Goal: Transaction & Acquisition: Purchase product/service

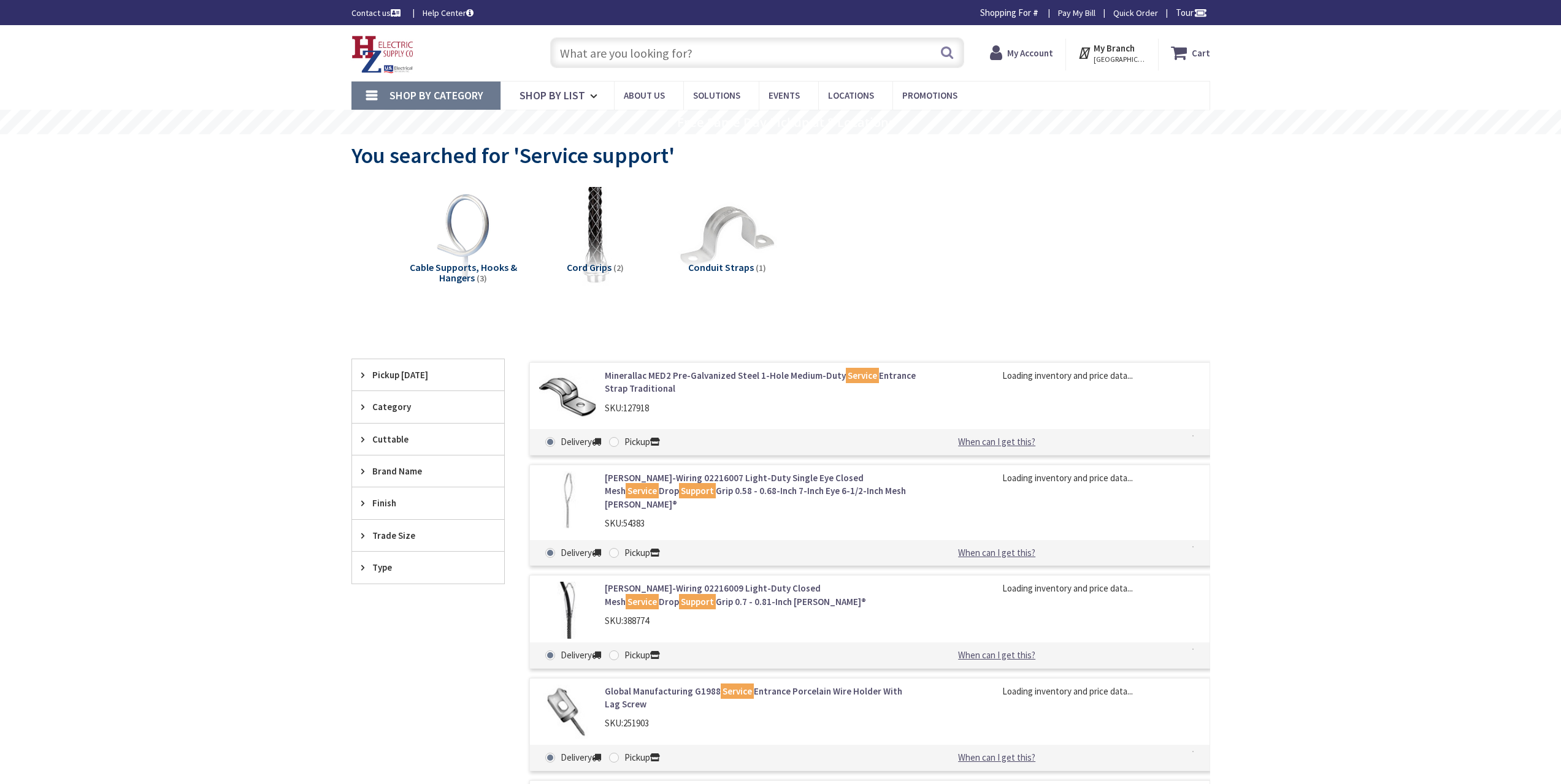
click at [851, 53] on input "text" at bounding box center [757, 53] width 414 height 30
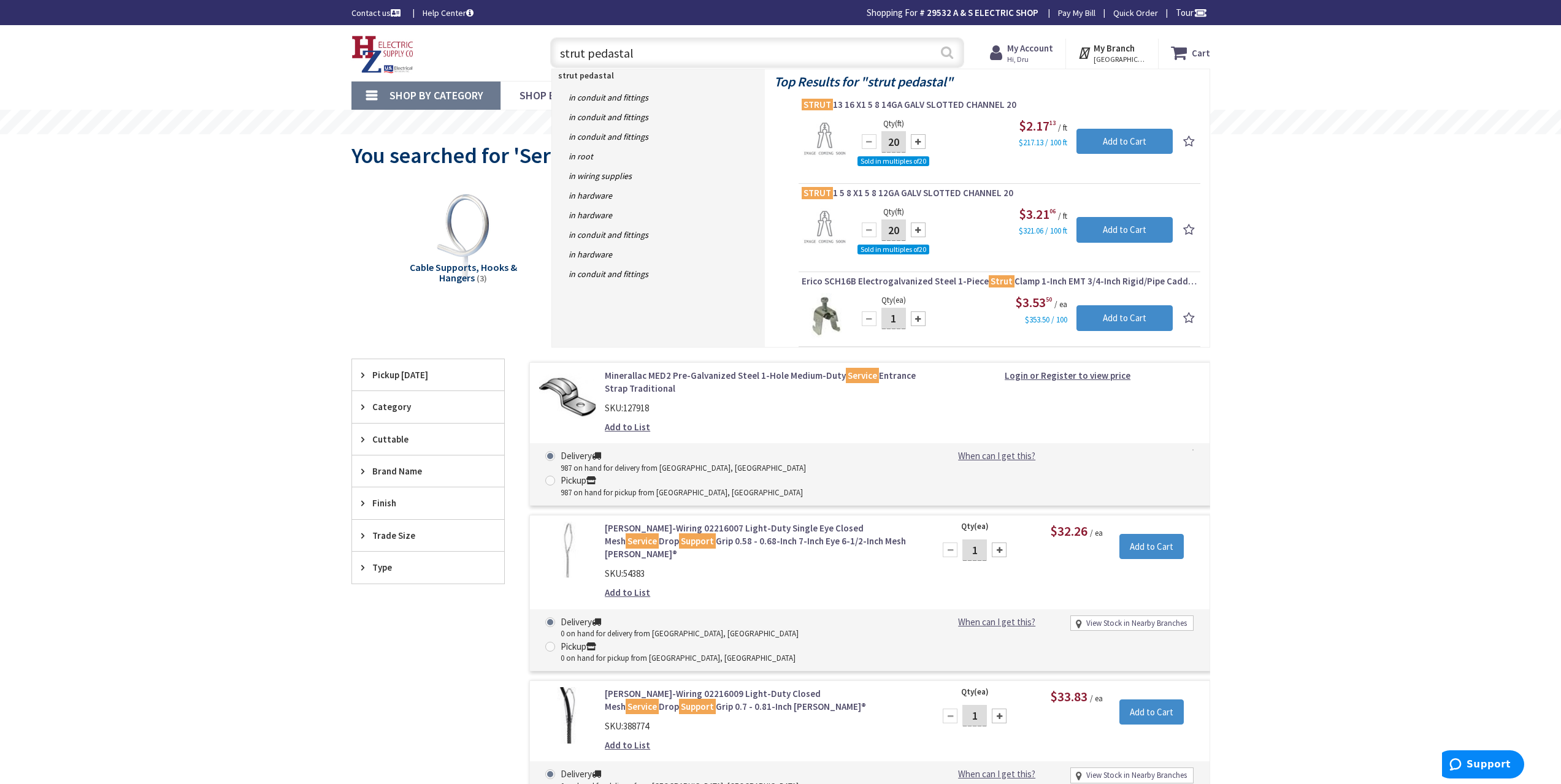
type input "strut pedastal"
click at [950, 58] on button "Search" at bounding box center [947, 52] width 16 height 27
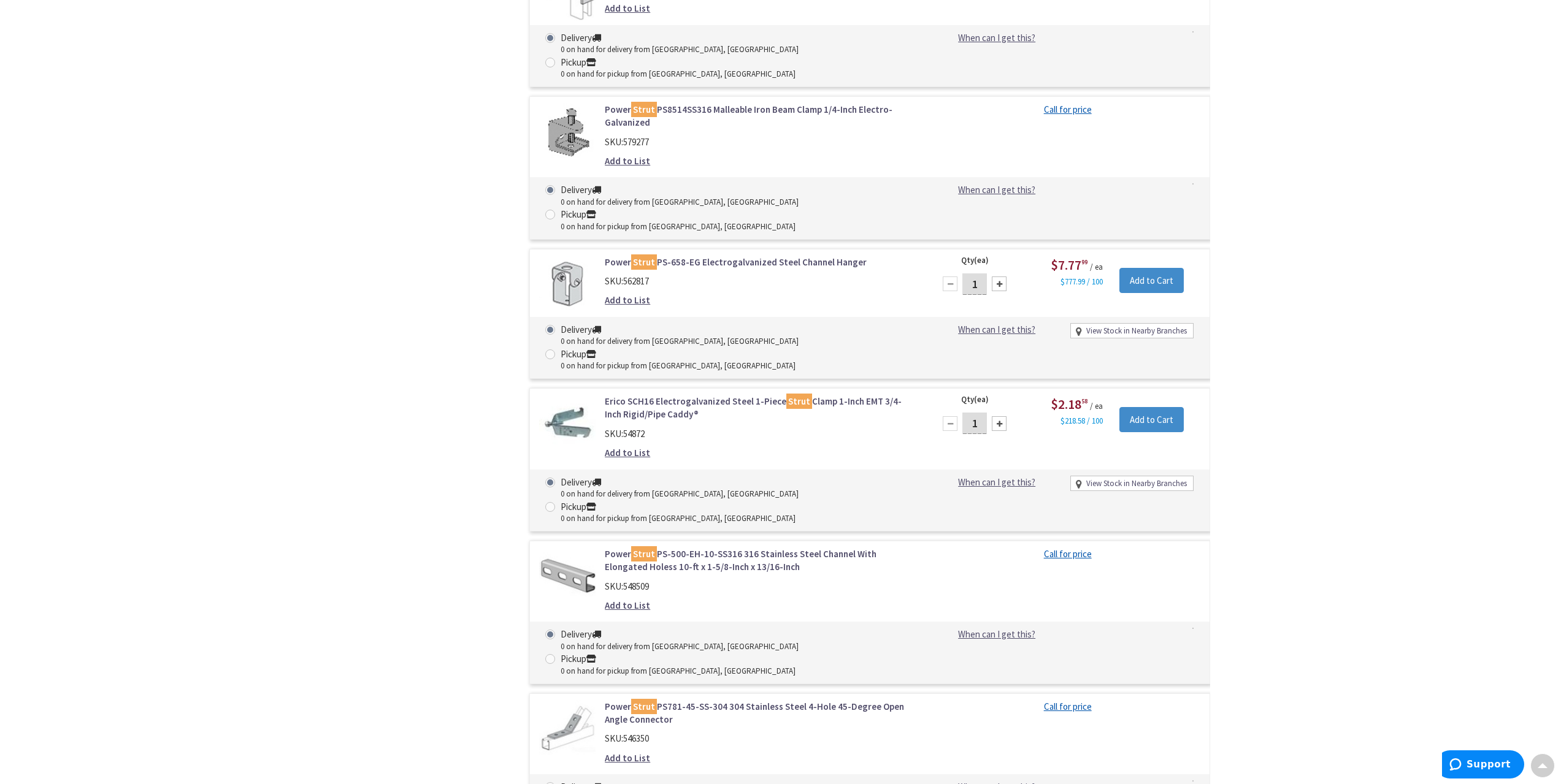
scroll to position [16188, 0]
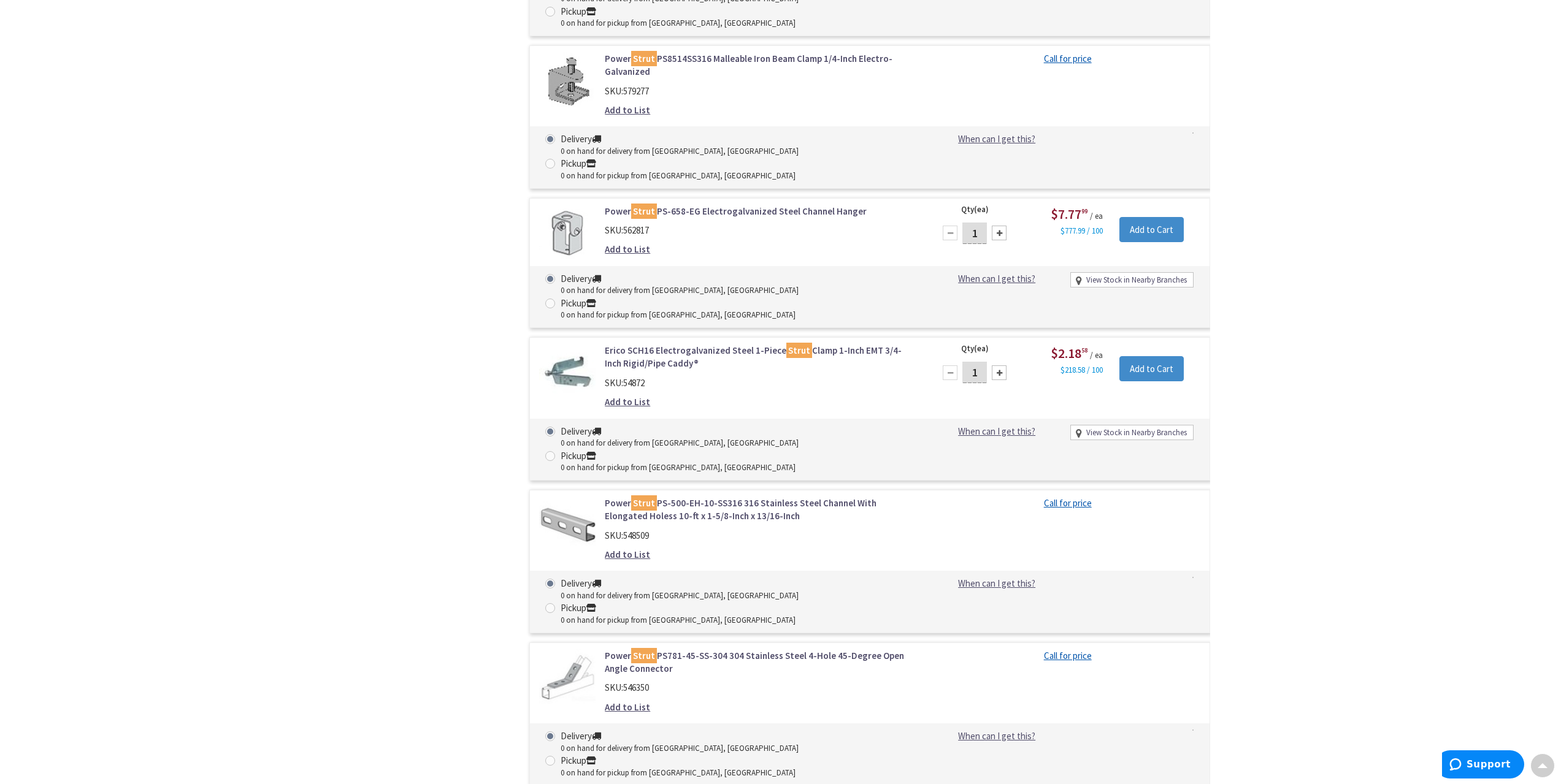
drag, startPoint x: 646, startPoint y: 292, endPoint x: 655, endPoint y: 285, distance: 11.4
drag, startPoint x: 655, startPoint y: 285, endPoint x: 1479, endPoint y: 168, distance: 832.3
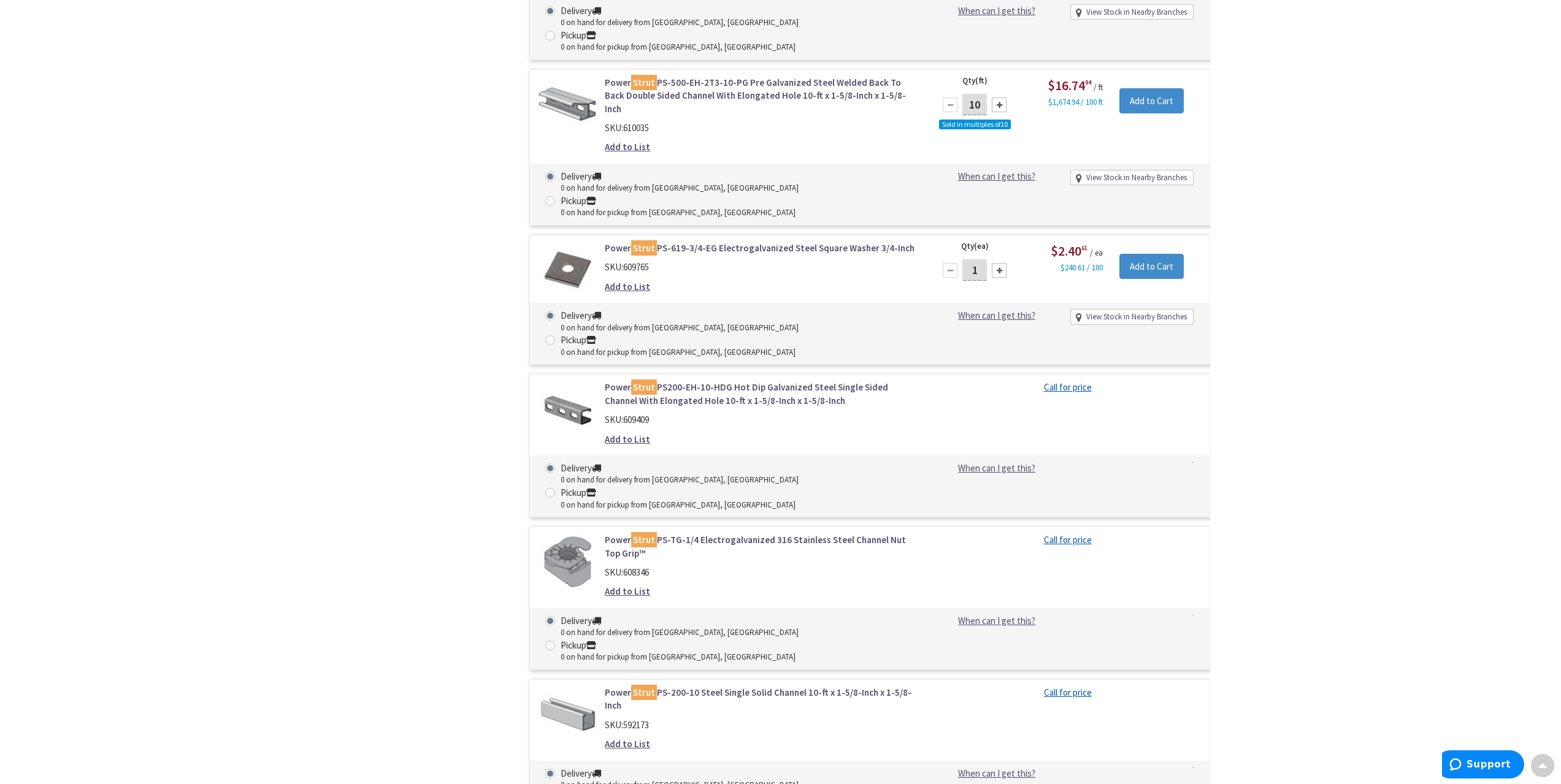
scroll to position [14960, 0]
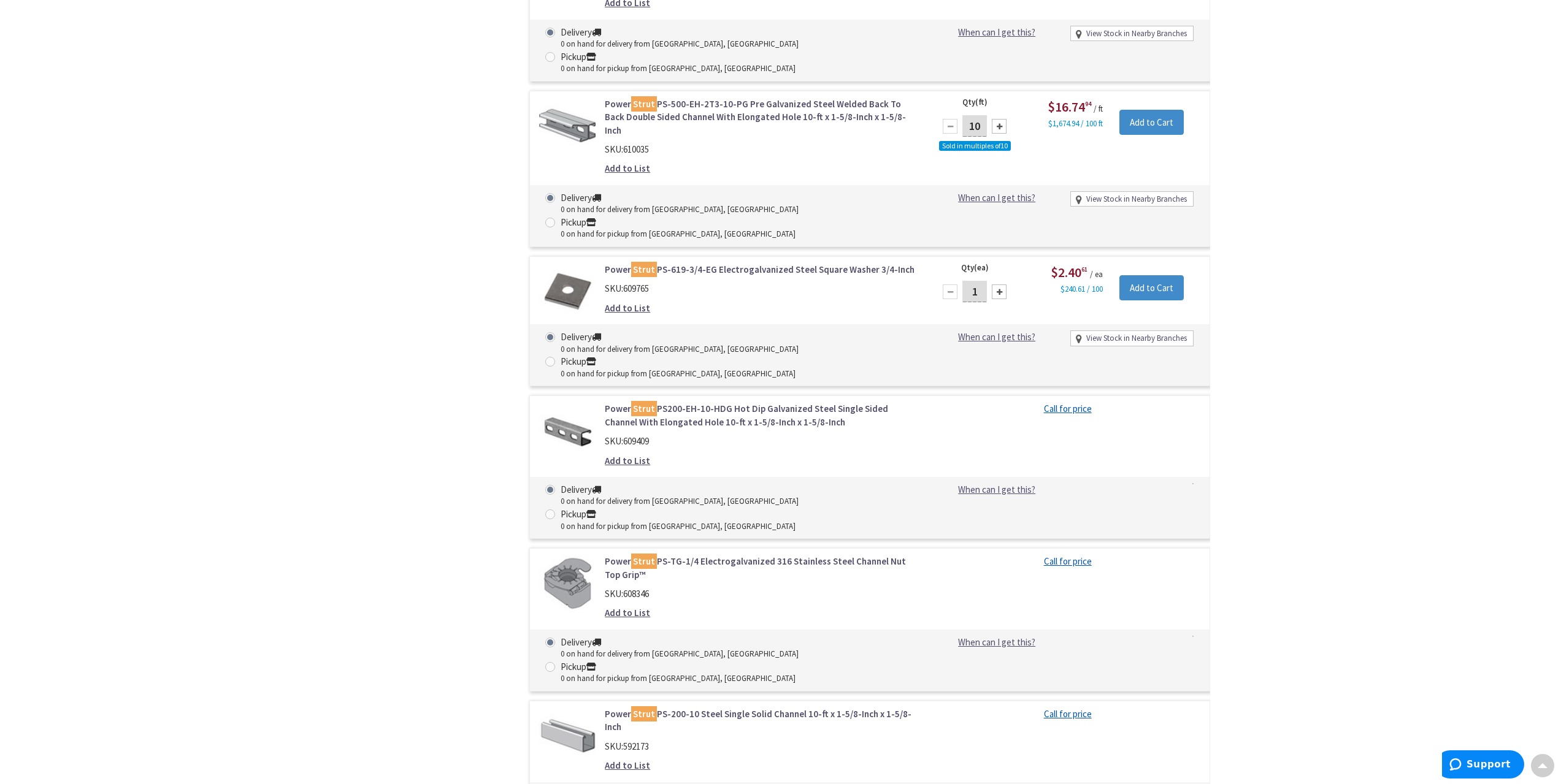
drag, startPoint x: 575, startPoint y: 156, endPoint x: 438, endPoint y: 105, distance: 146.2
drag, startPoint x: 438, startPoint y: 105, endPoint x: 276, endPoint y: 238, distance: 209.6
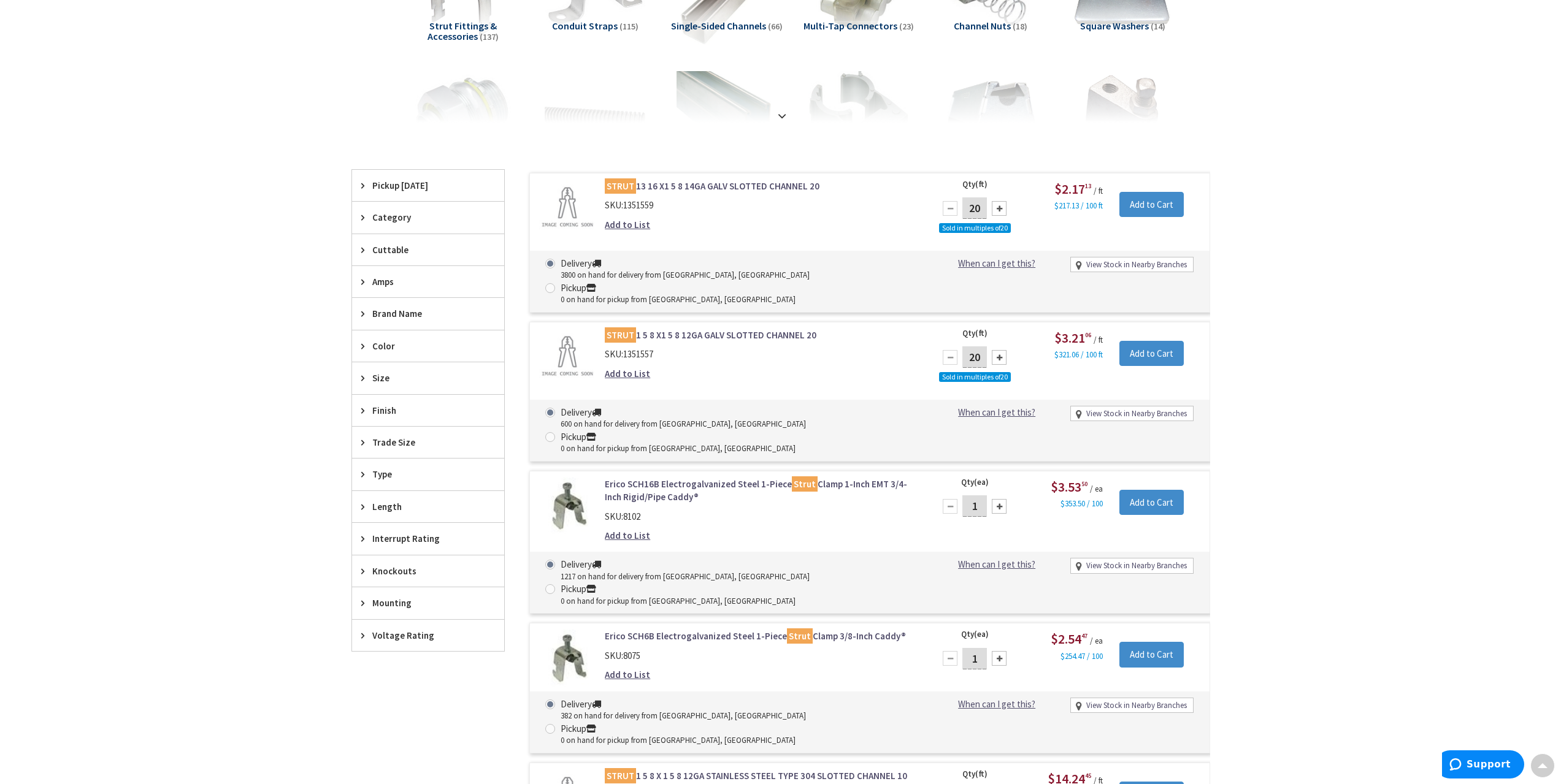
scroll to position [0, 0]
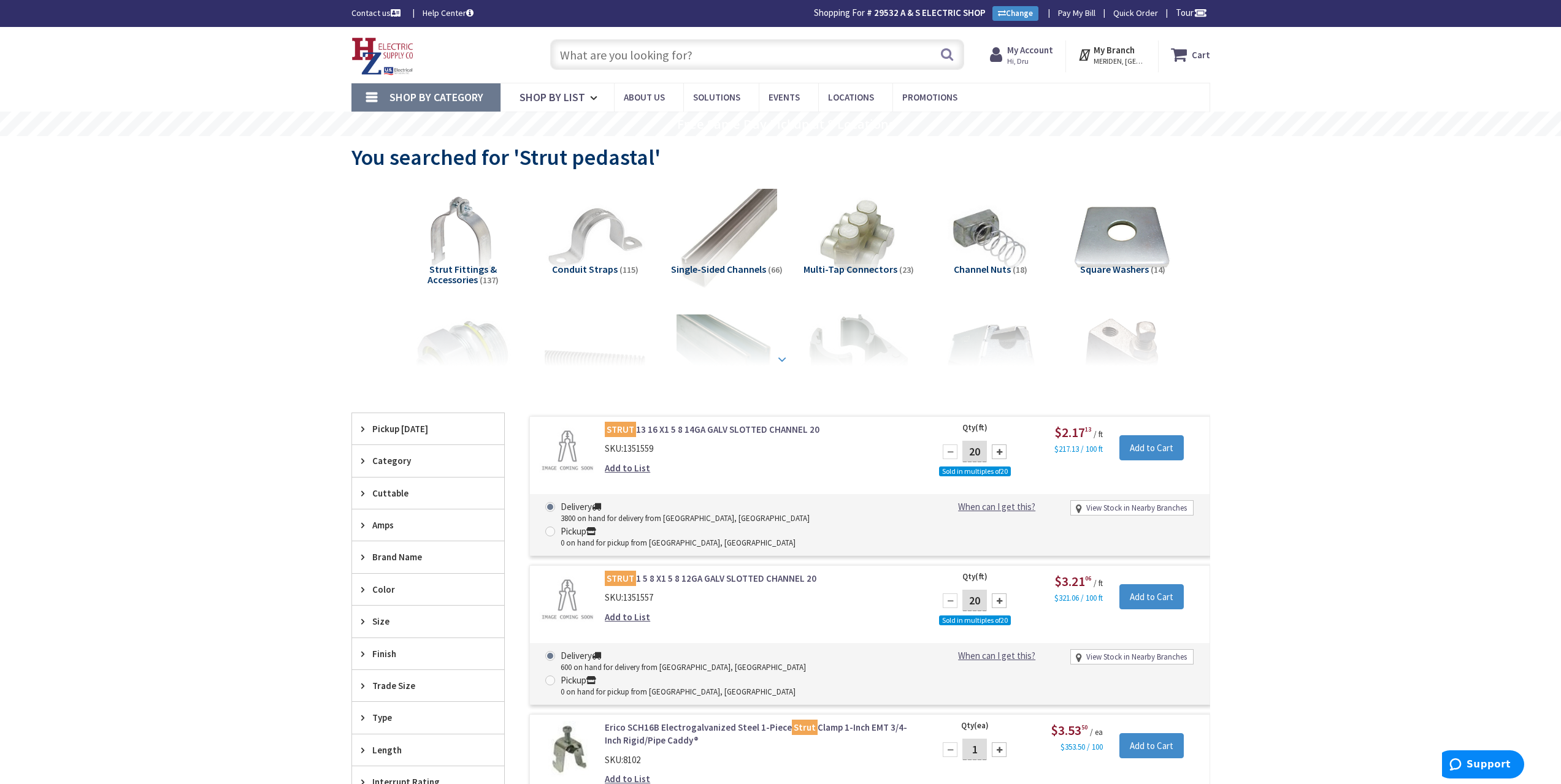
click at [779, 352] on strong at bounding box center [782, 359] width 15 height 13
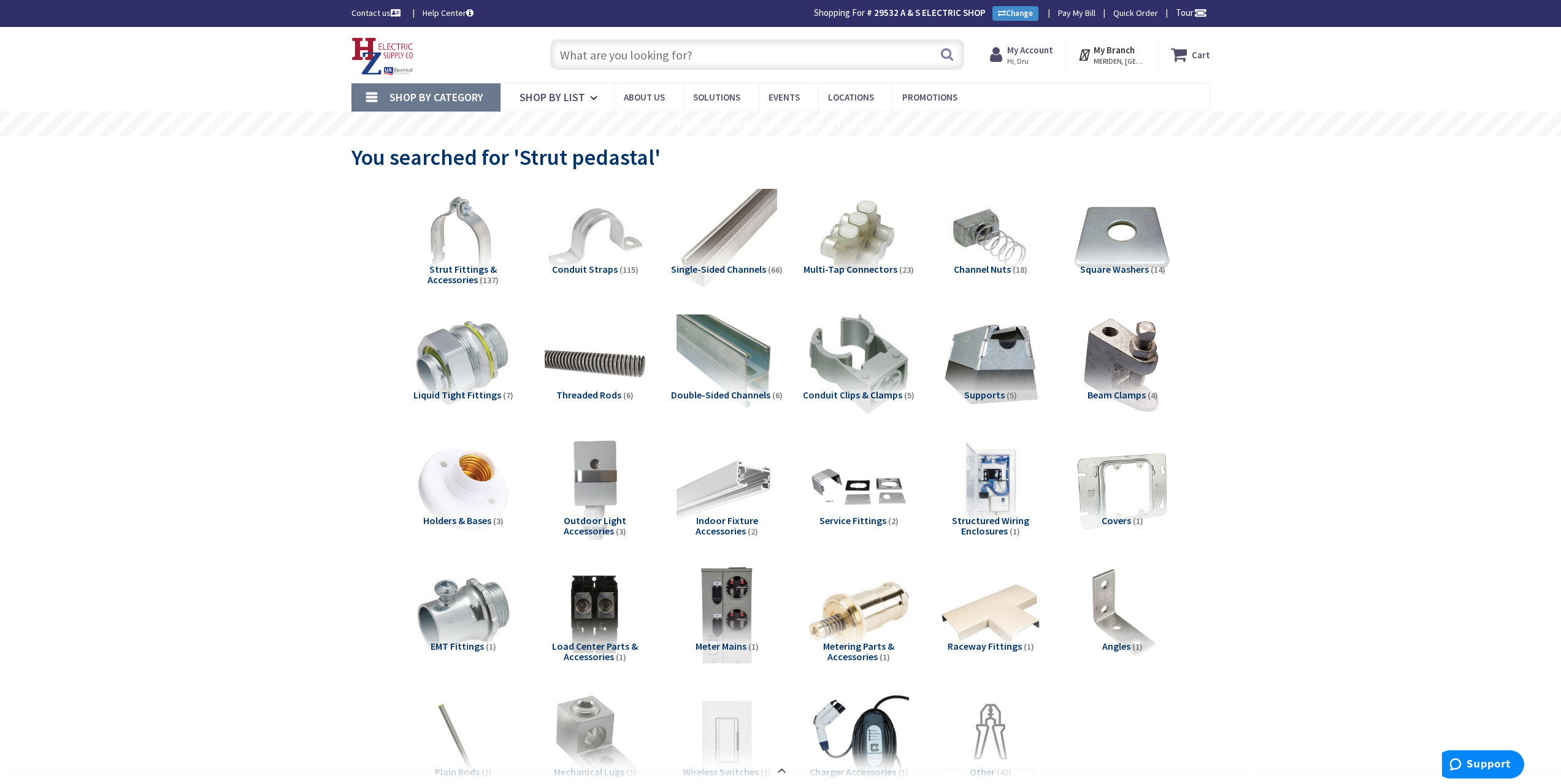
click at [590, 57] on input "text" at bounding box center [757, 54] width 414 height 30
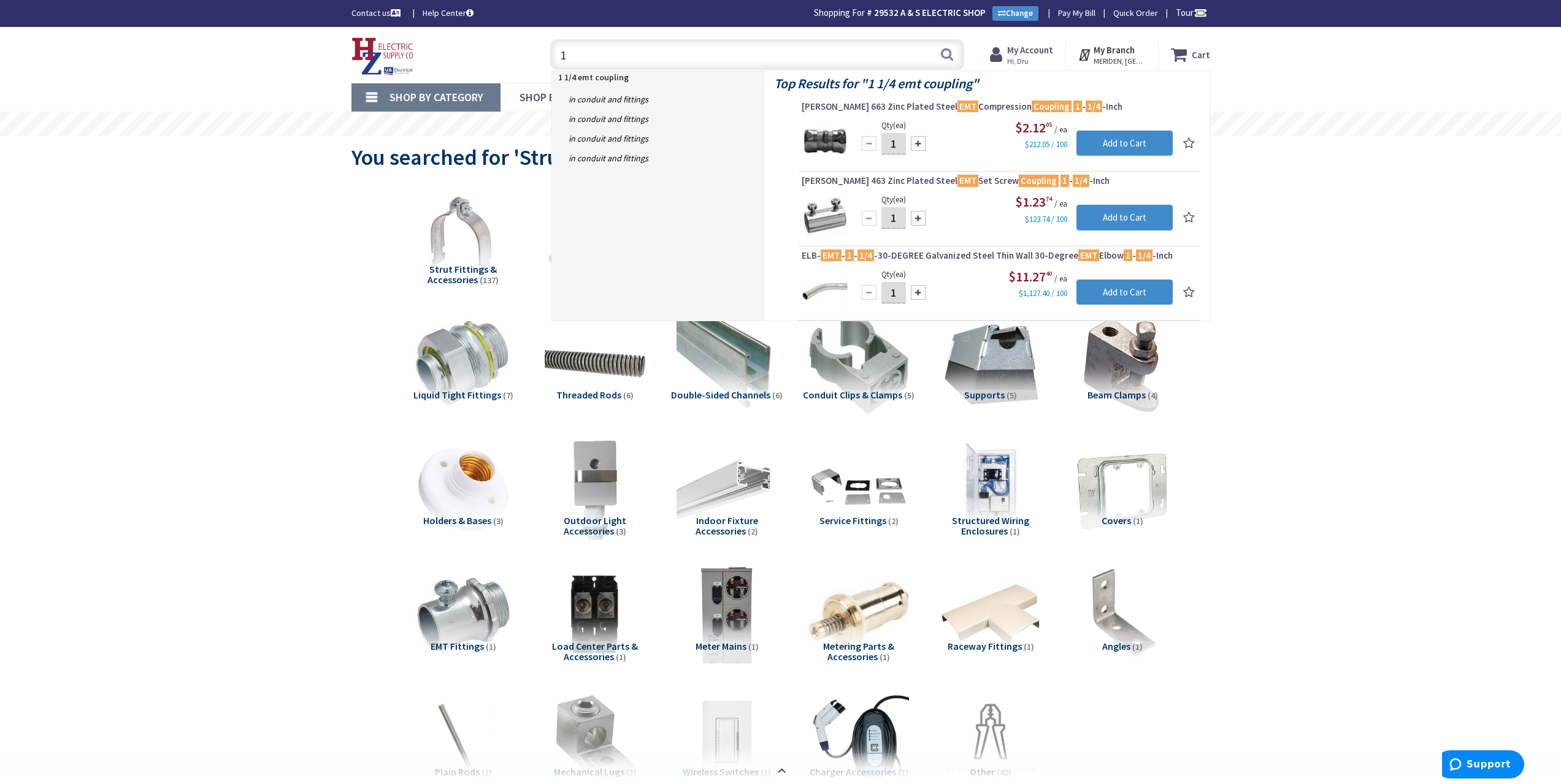
type input "1"
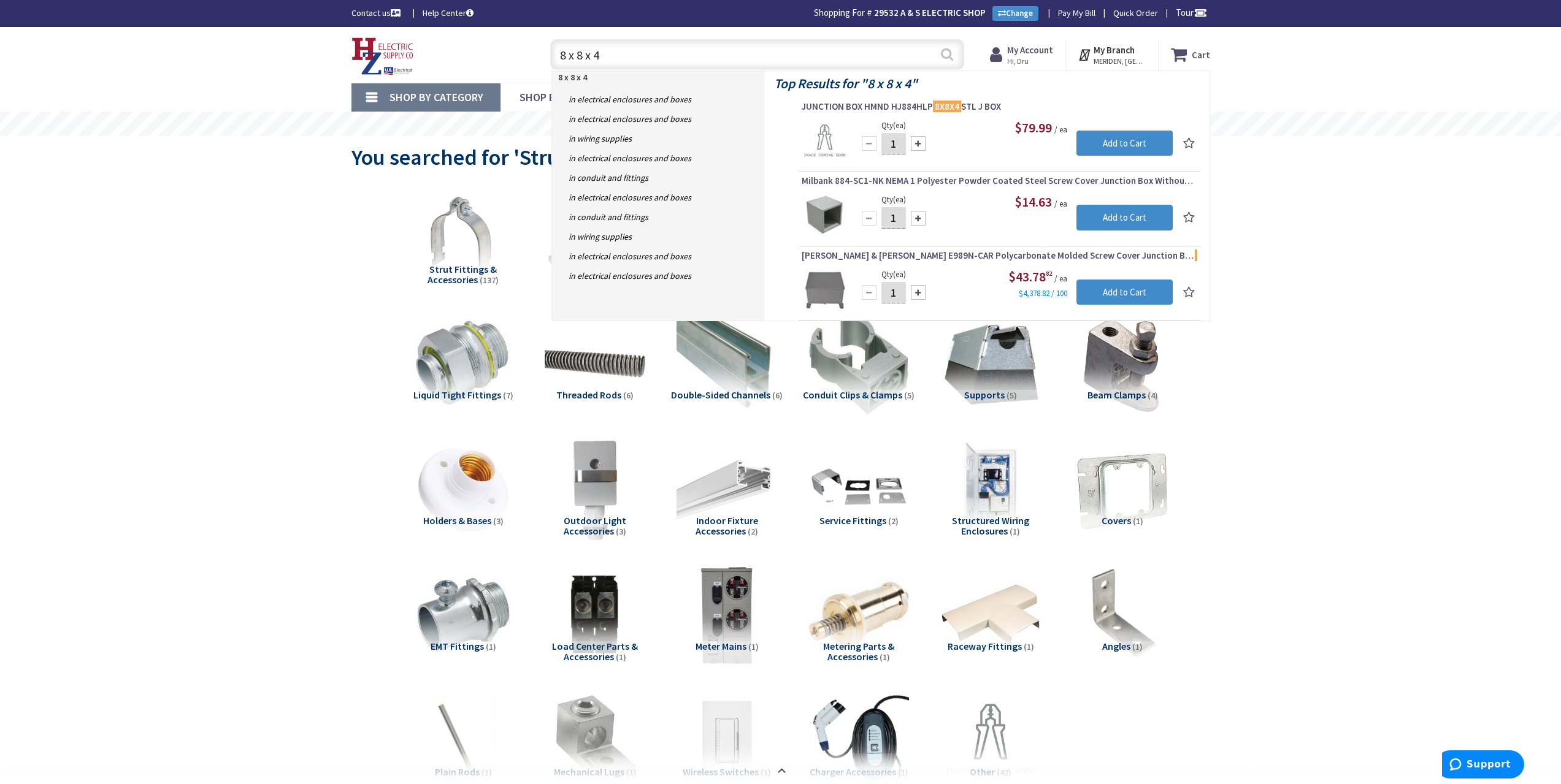
type input "8 x 8 x 4"
click at [948, 57] on button "Search" at bounding box center [947, 54] width 16 height 27
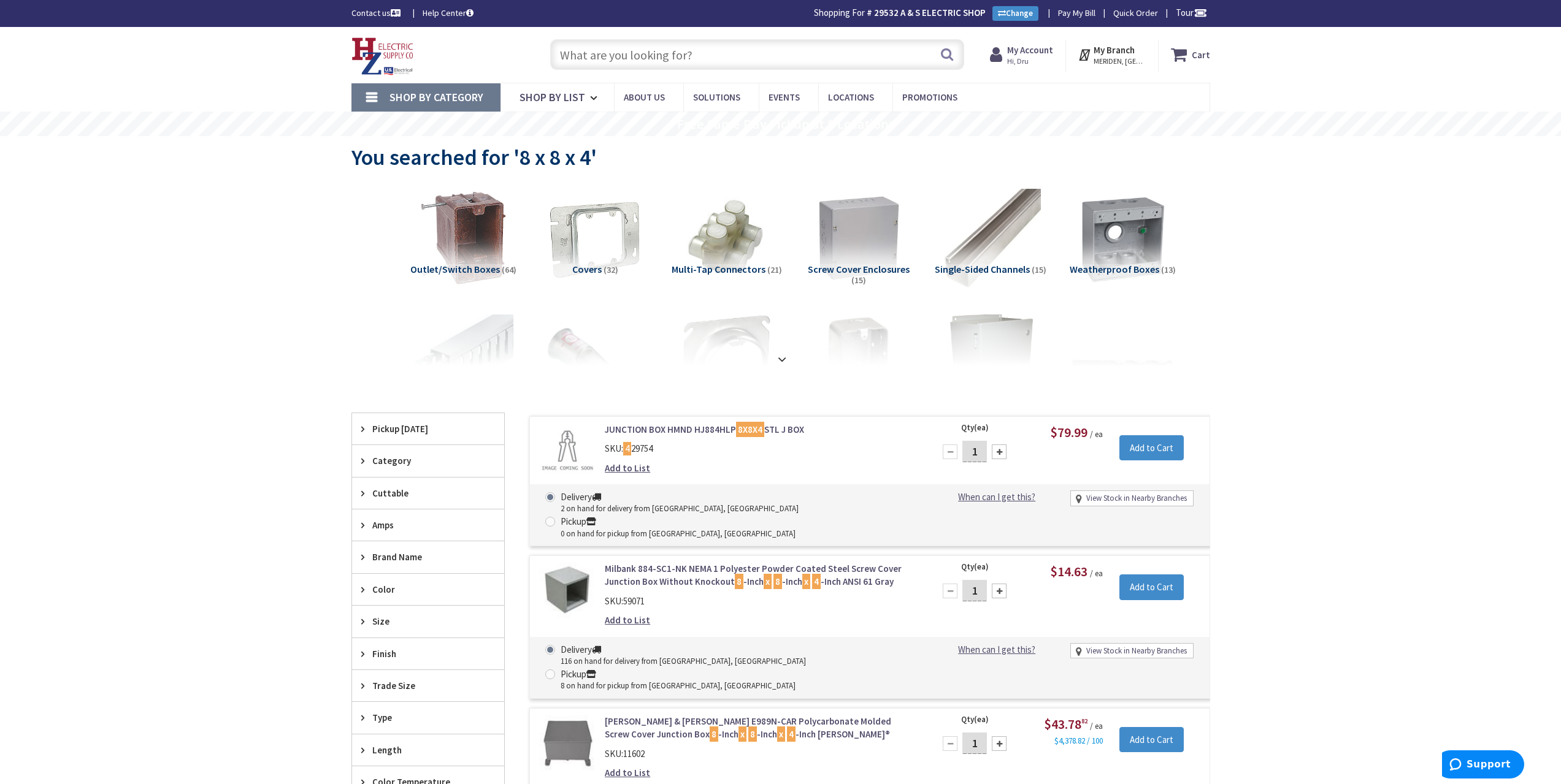
click at [620, 61] on input "text" at bounding box center [757, 54] width 414 height 30
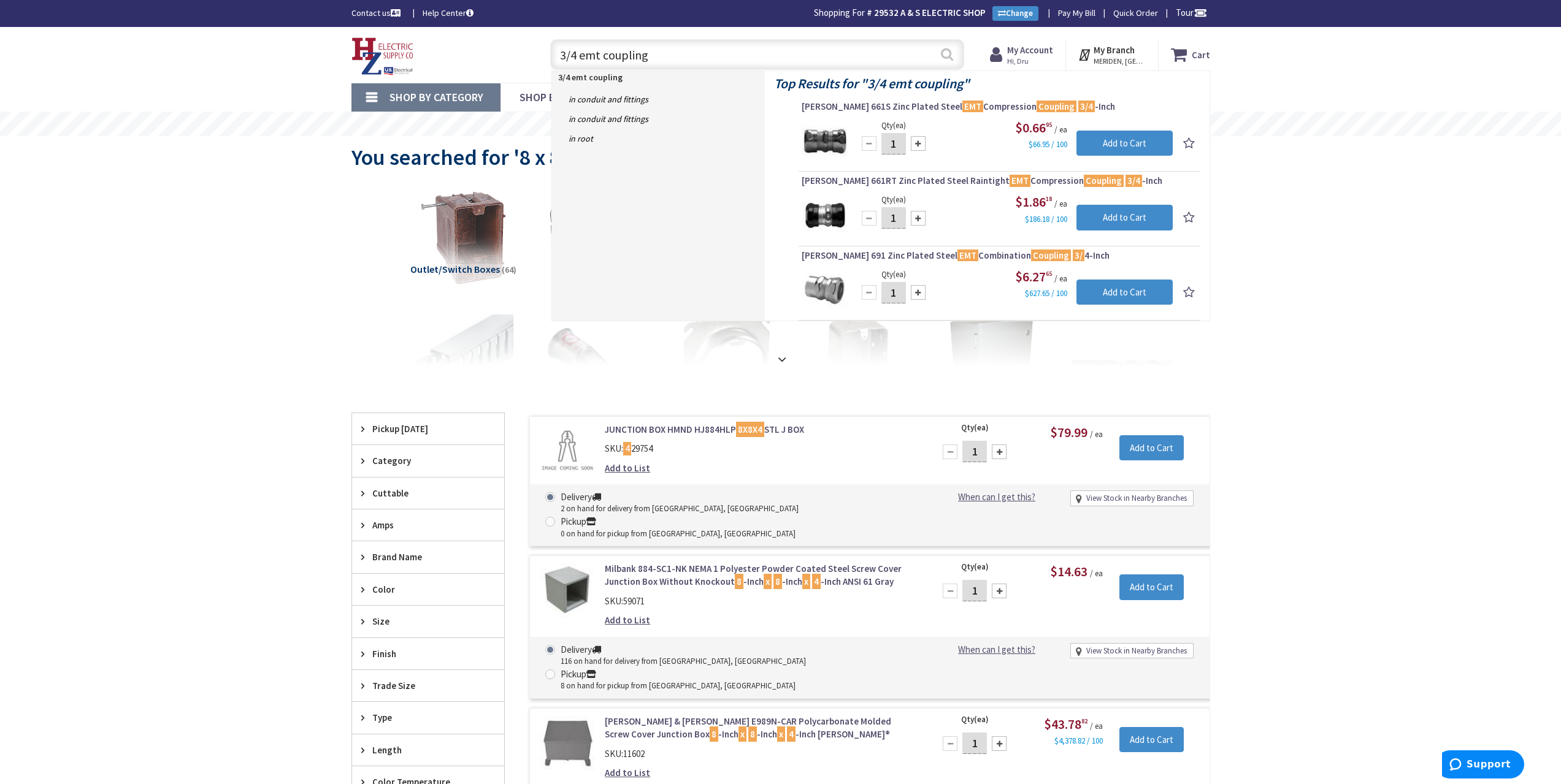
type input "3/4 emt coupling"
click at [948, 53] on button "Search" at bounding box center [947, 54] width 16 height 27
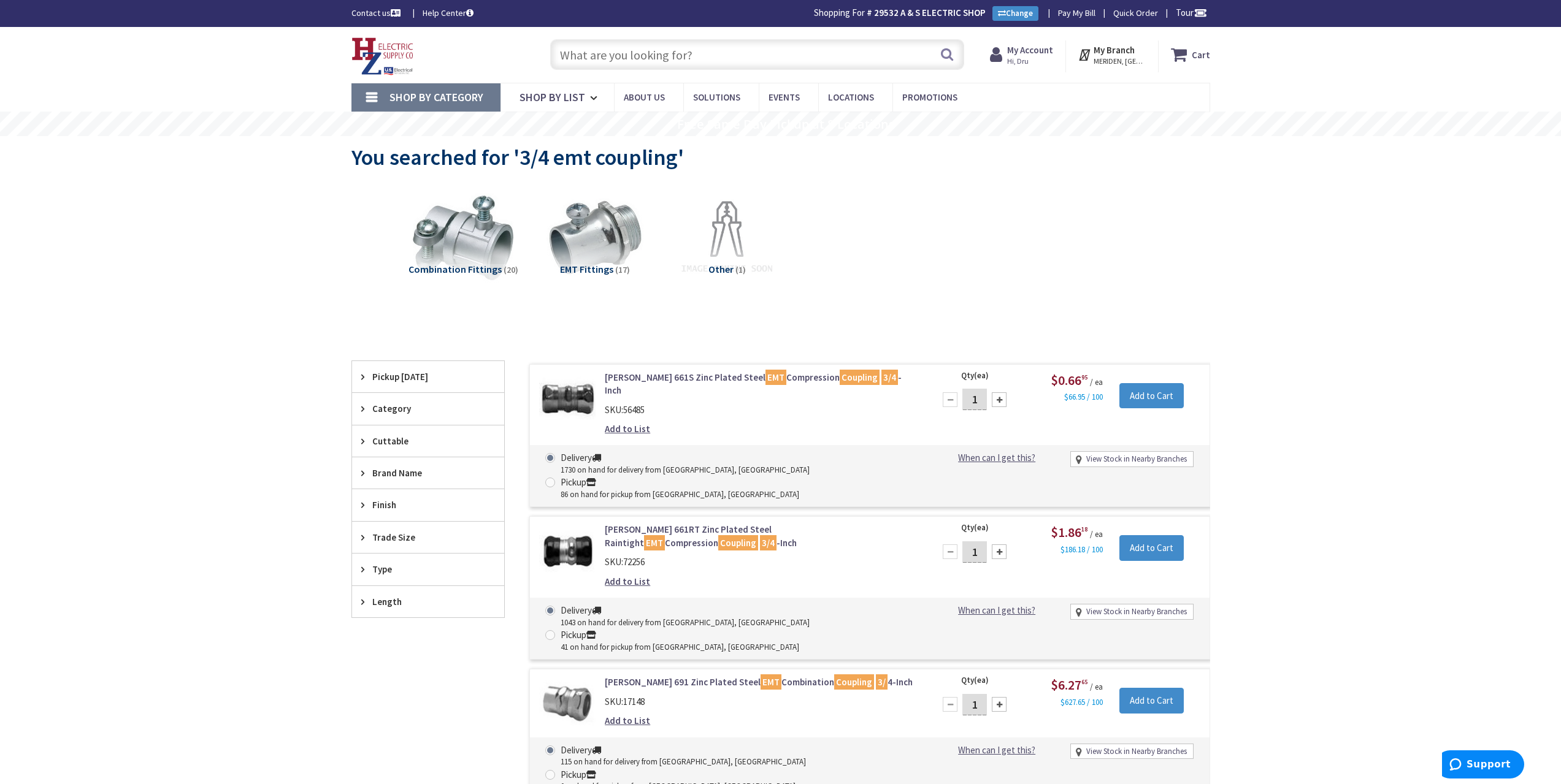
click at [680, 58] on input "text" at bounding box center [757, 54] width 414 height 30
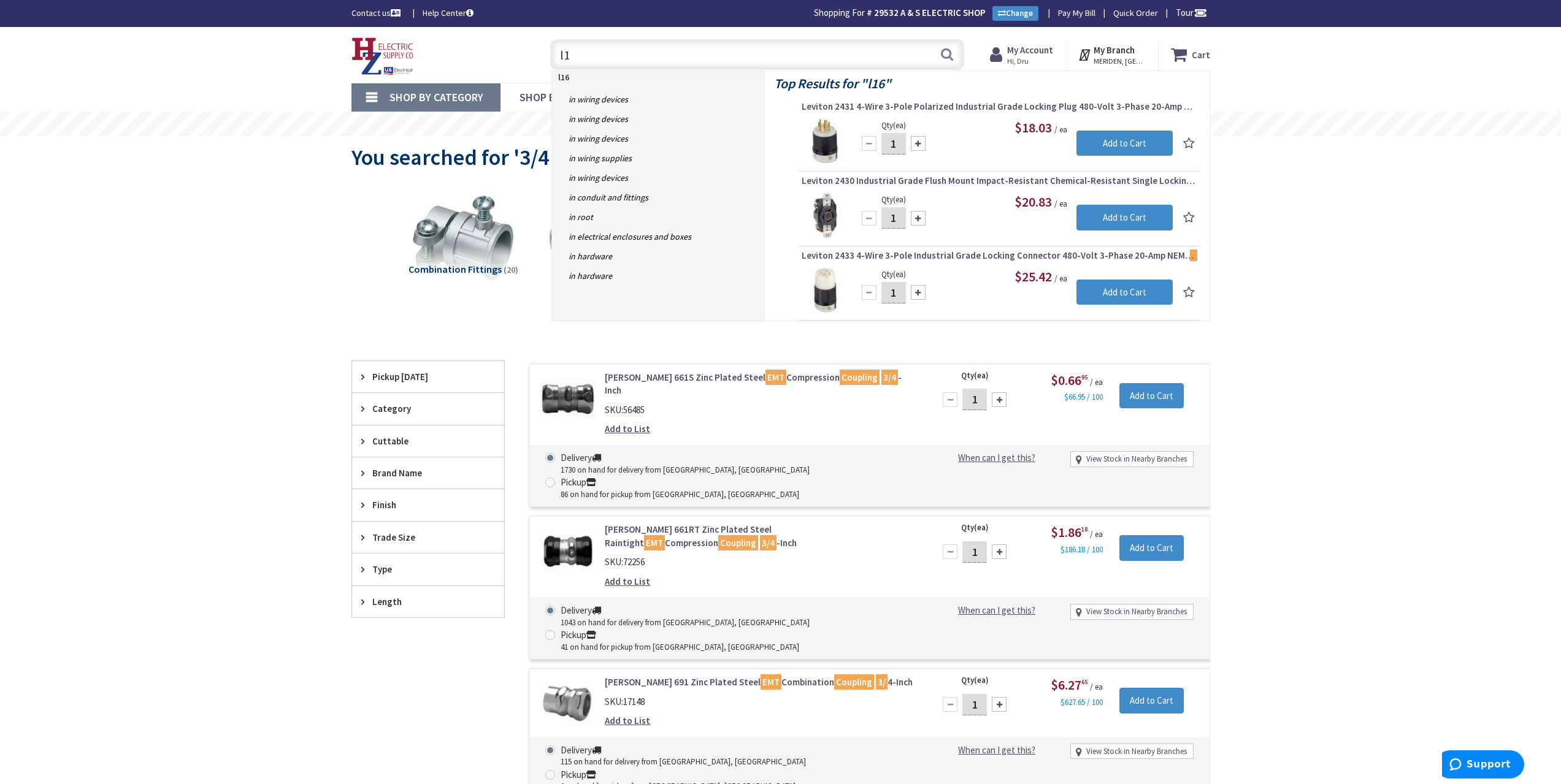
type input "l"
type input "L16-20-R"
click at [986, 179] on span "Leviton 2430 Industrial Grade Flush Mount Impact-Resistant Chemical-Resistant S…" at bounding box center [999, 181] width 396 height 12
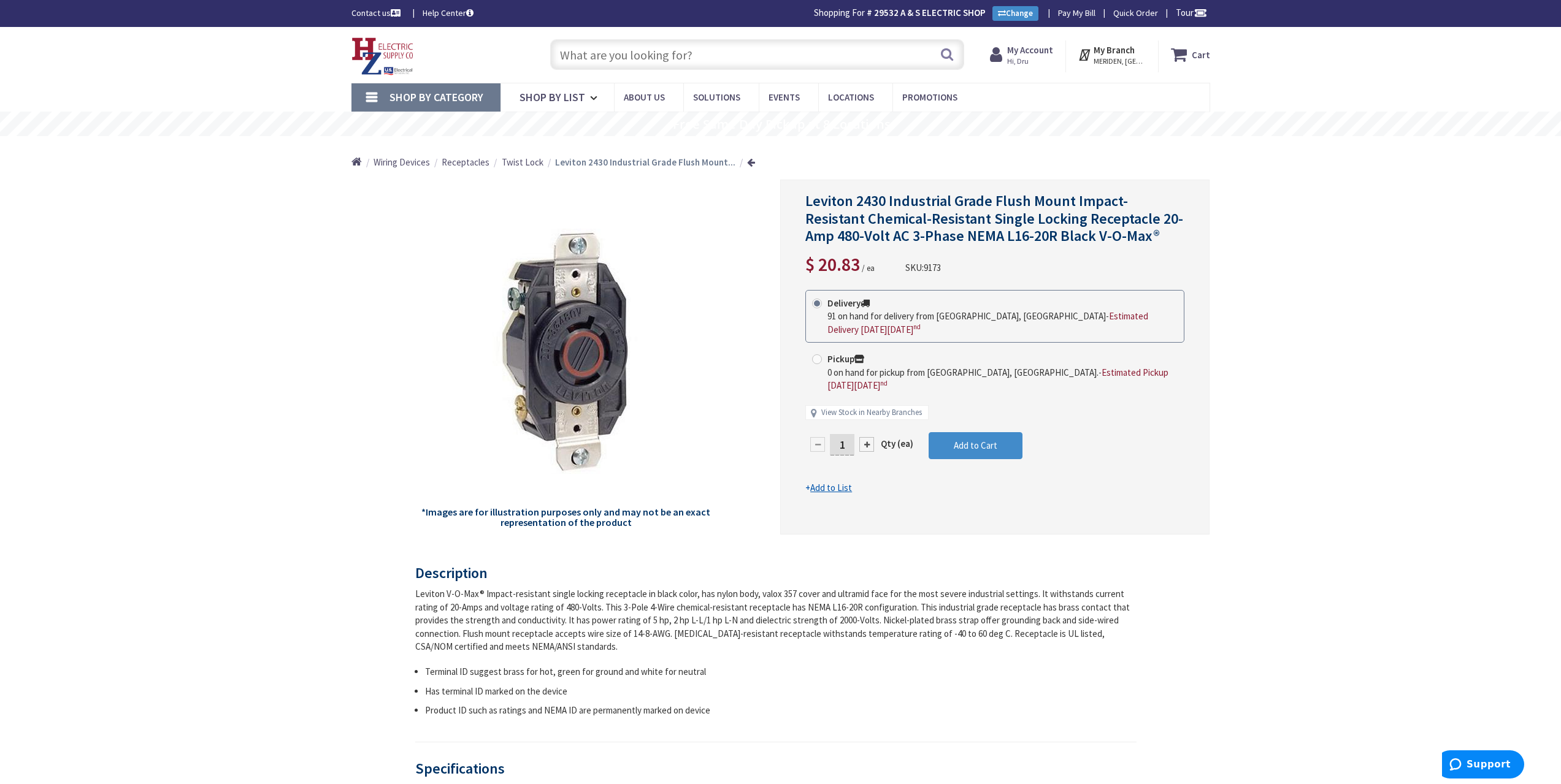
click at [714, 57] on input "text" at bounding box center [757, 54] width 414 height 30
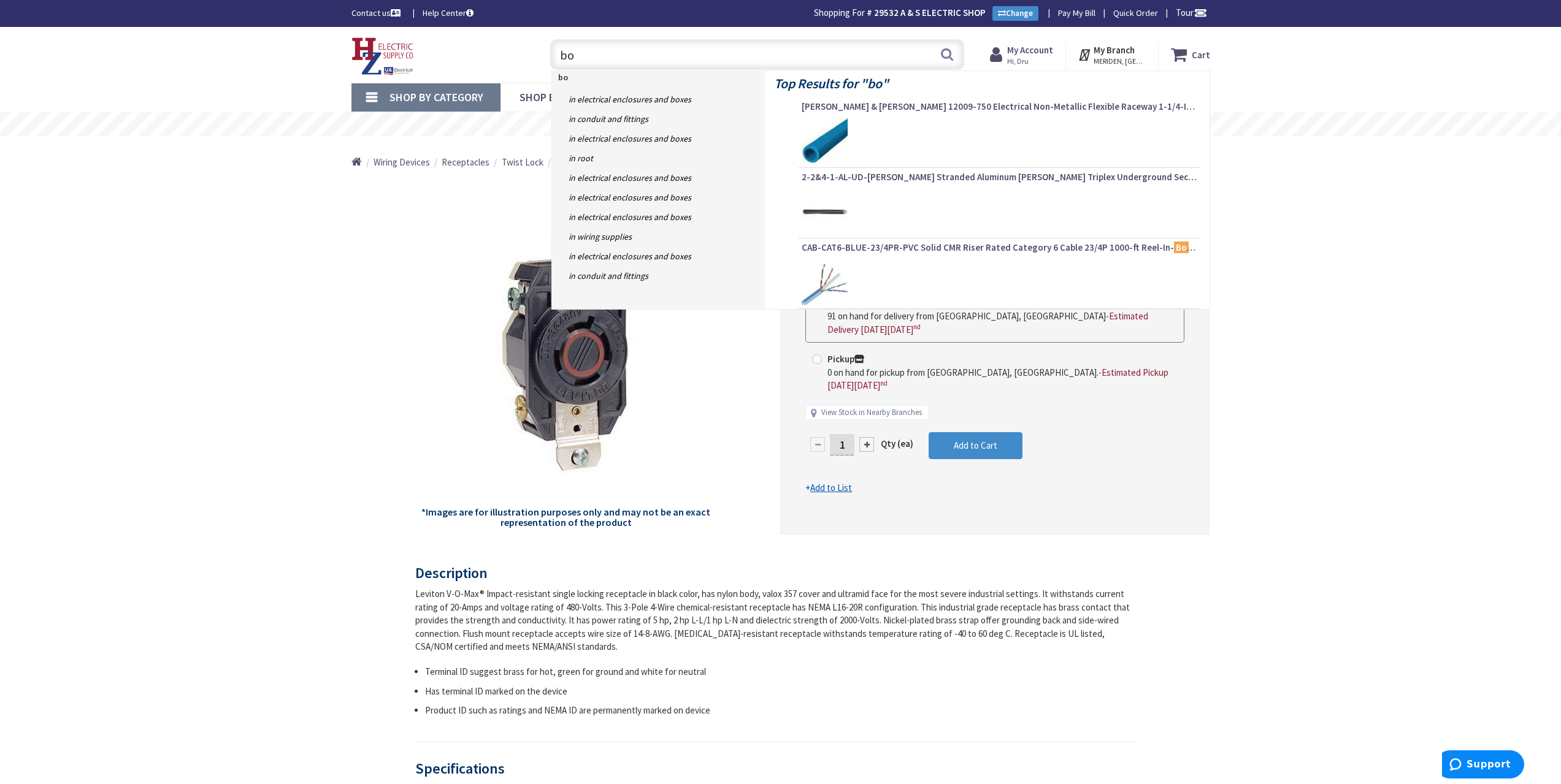
type input "box"
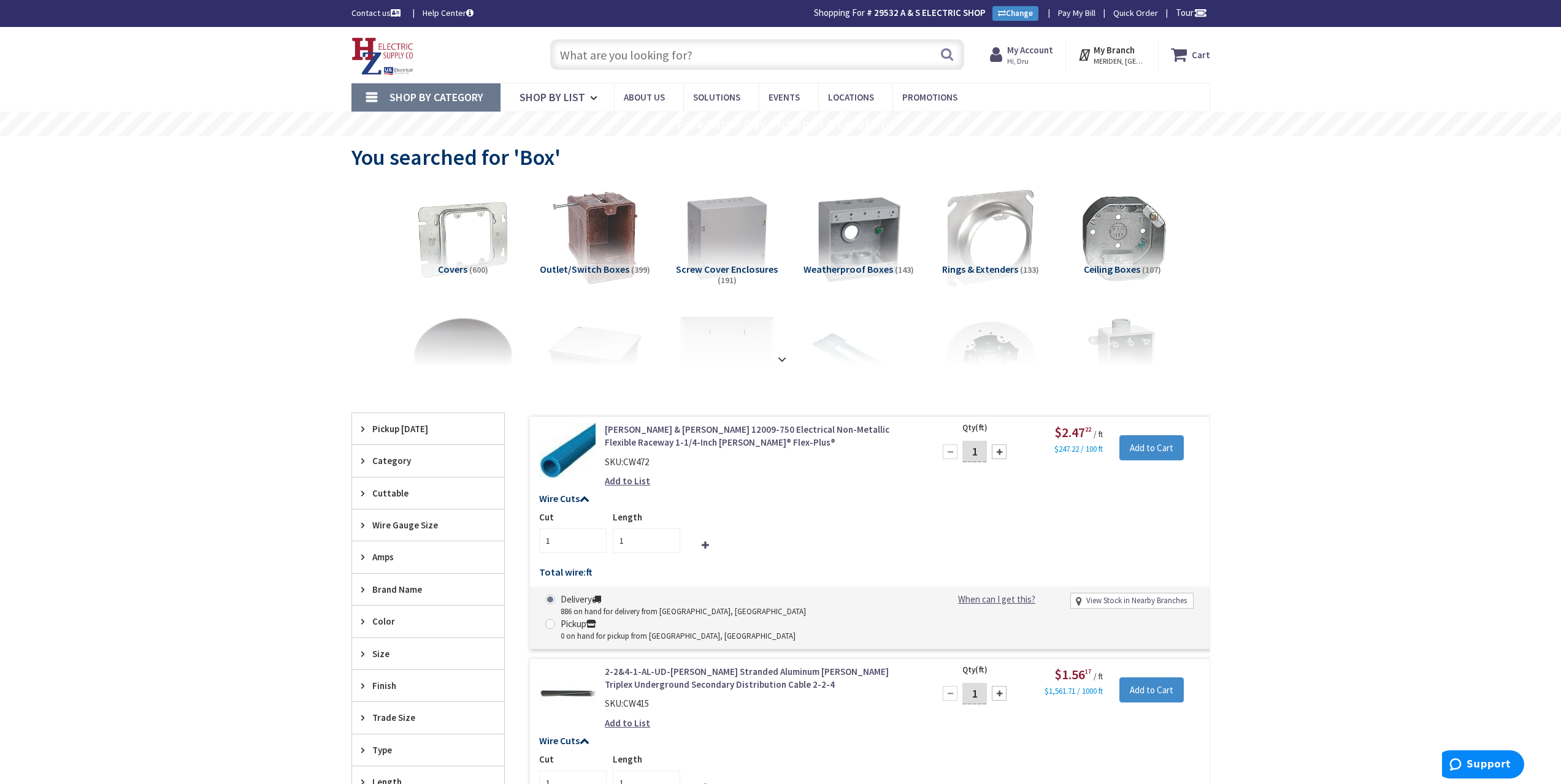
click at [617, 60] on input "text" at bounding box center [757, 54] width 414 height 30
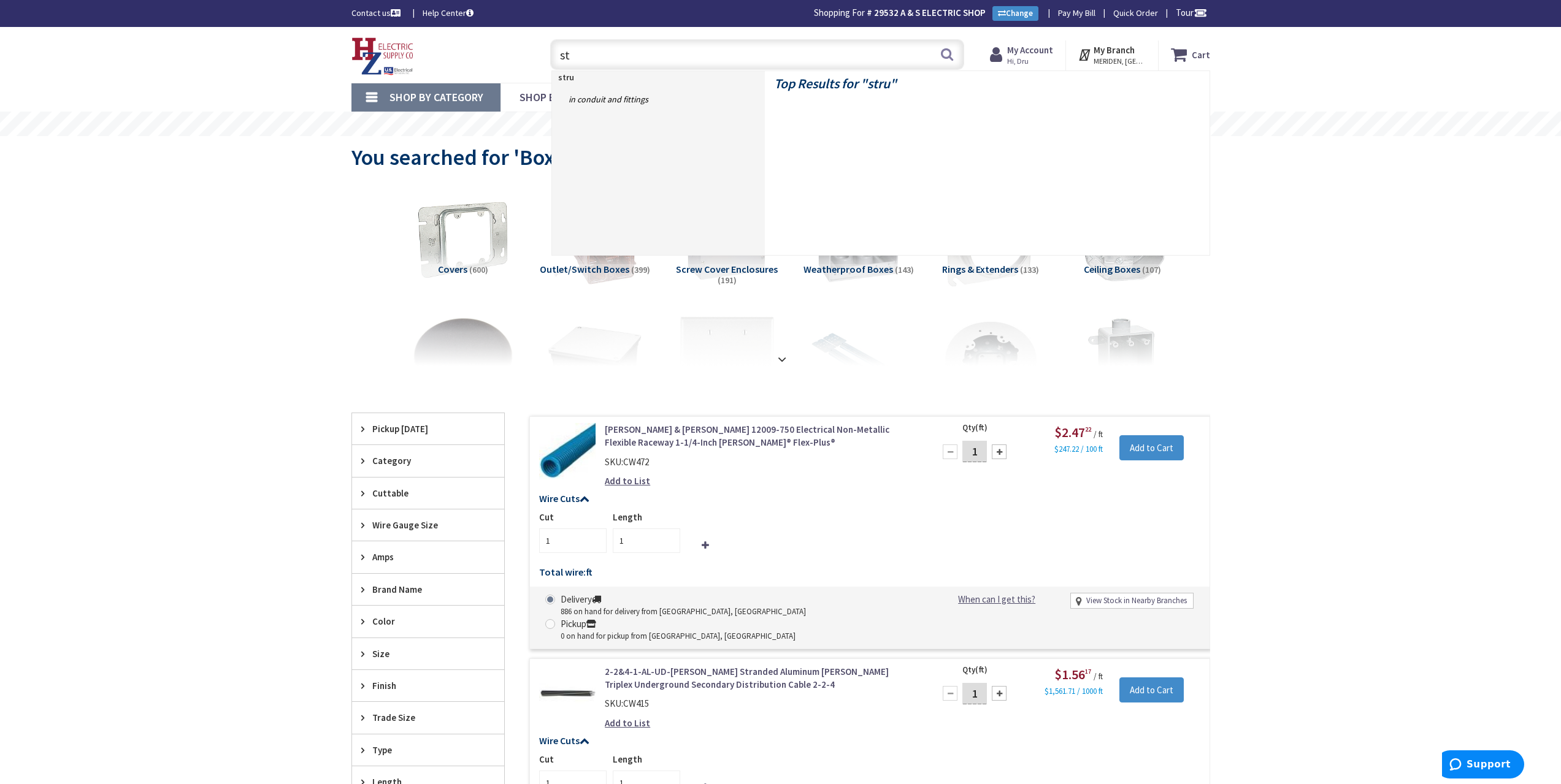
type input "s"
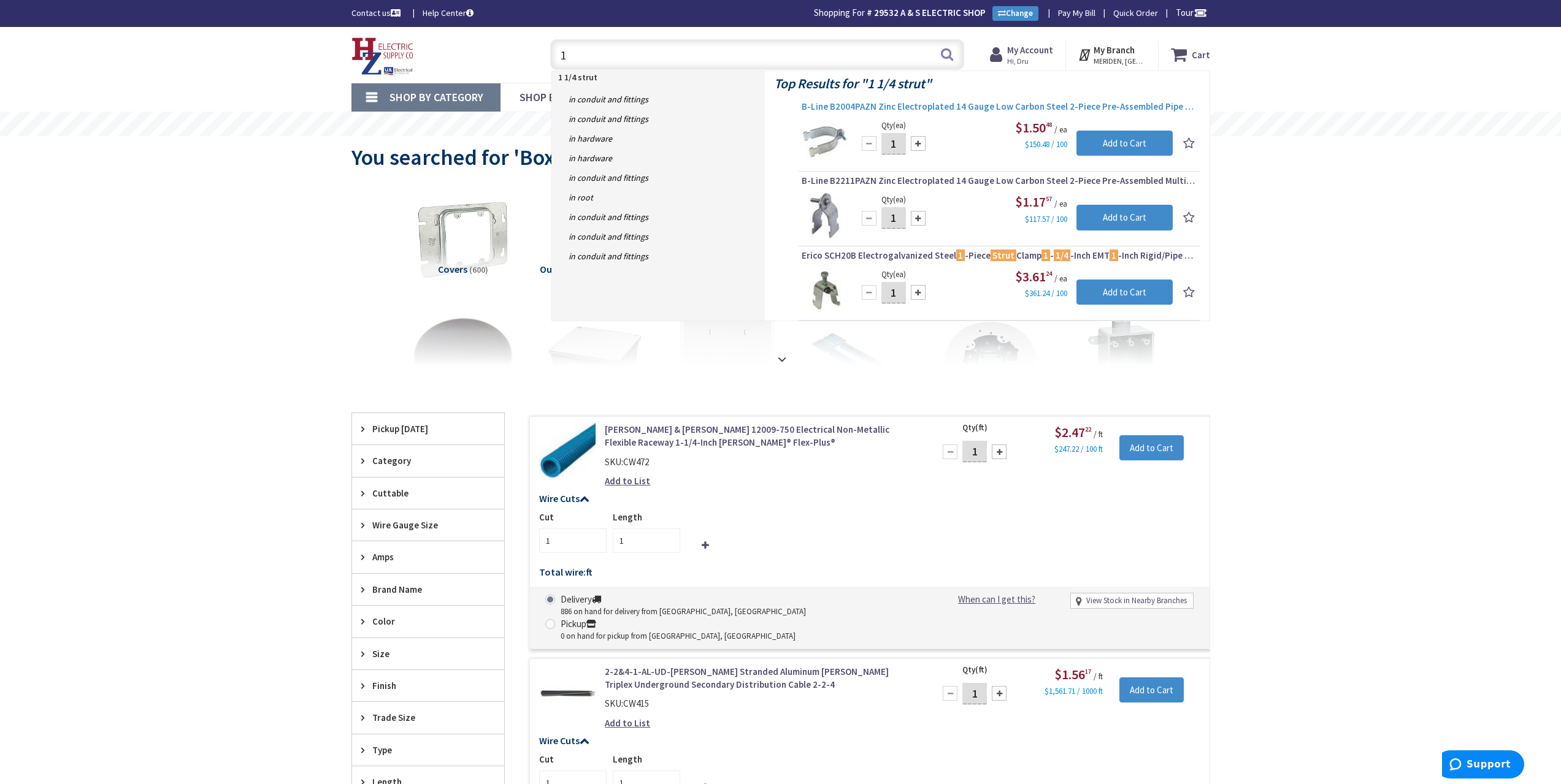
type input "1"
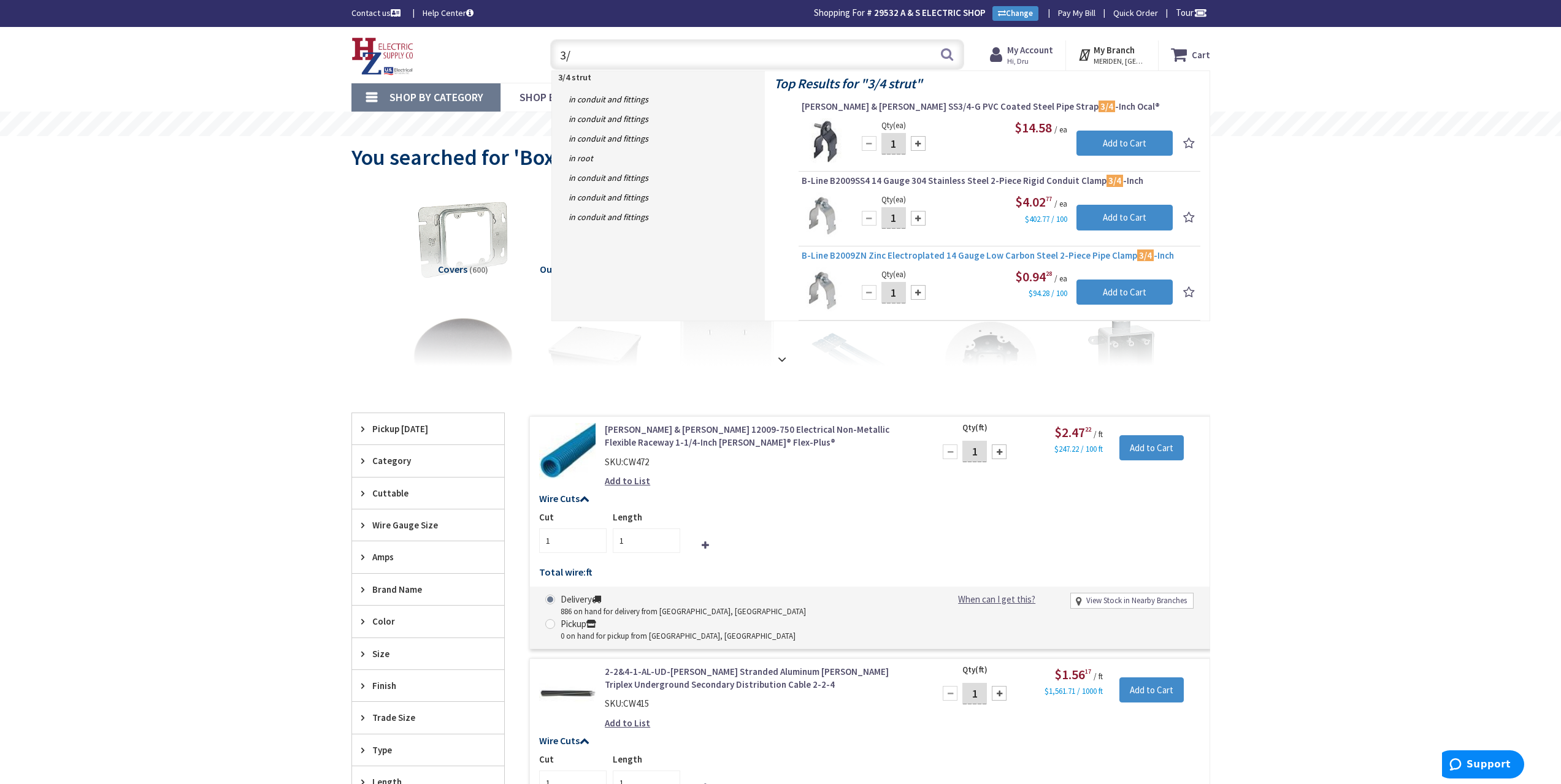
type input "3"
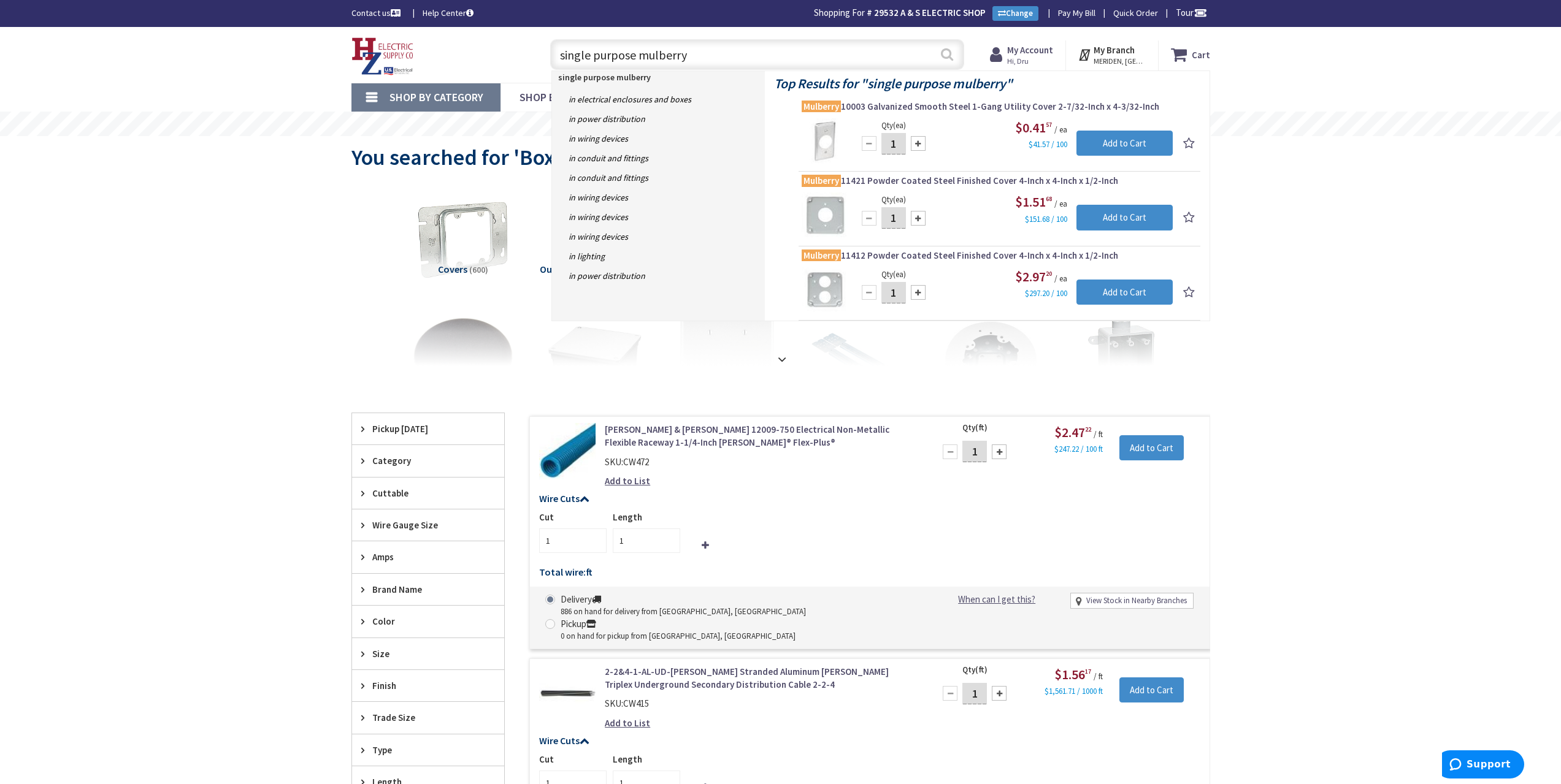
type input "single purpose mulberry"
click at [945, 53] on button "Search" at bounding box center [947, 54] width 16 height 27
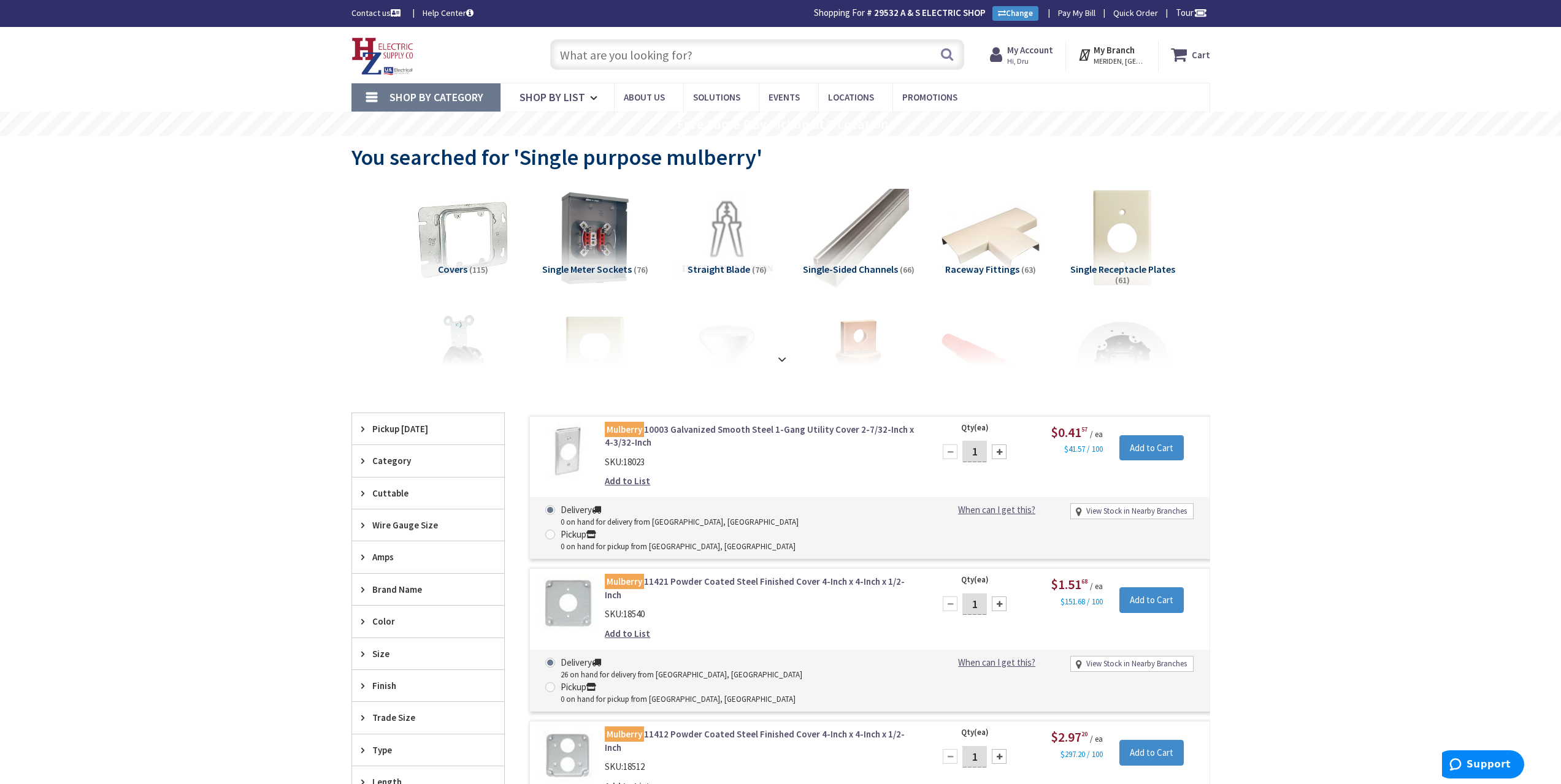
click at [728, 46] on input "text" at bounding box center [757, 54] width 414 height 30
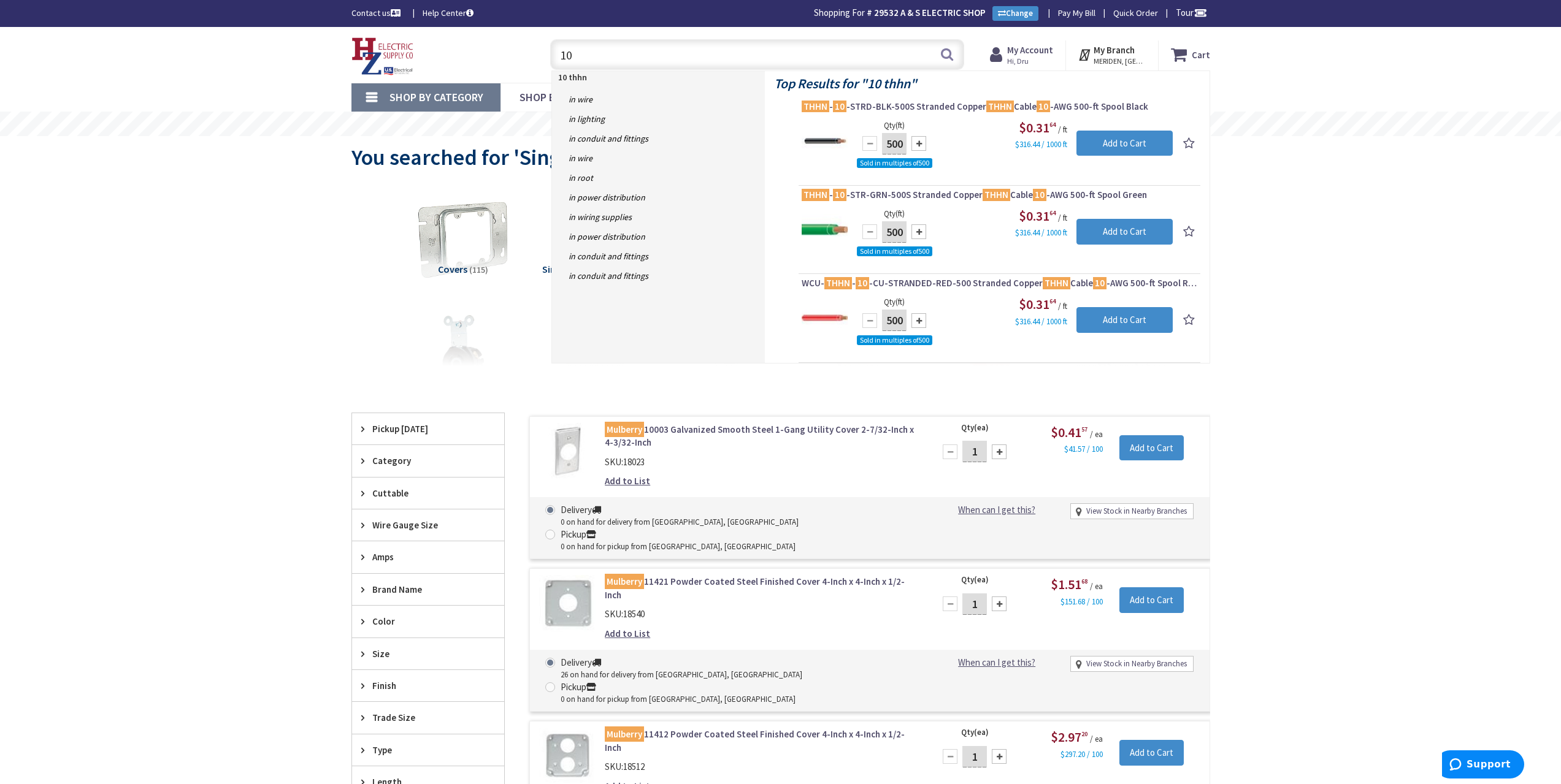
type input "1"
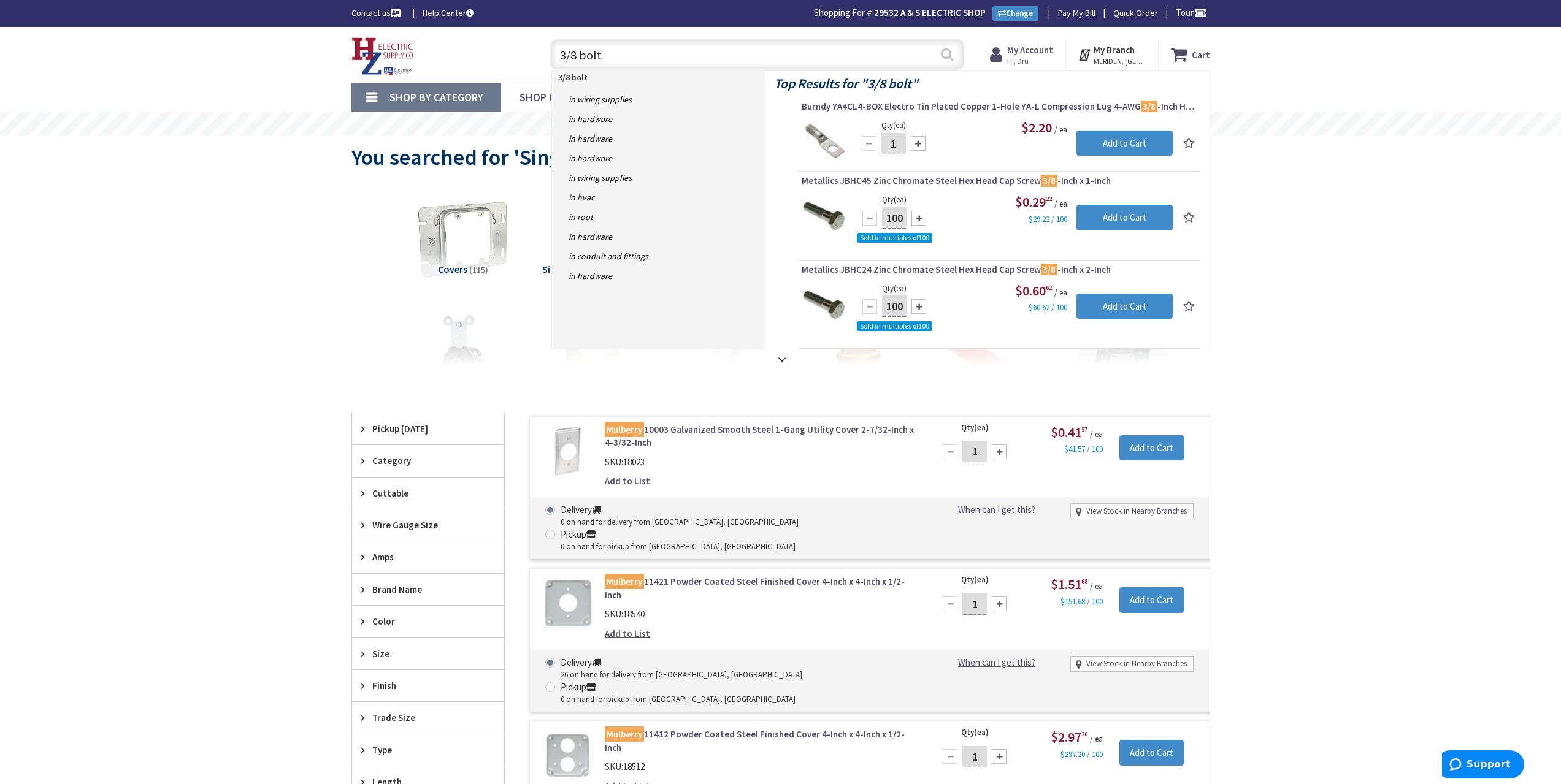
type input "3/8 bolt"
click at [953, 56] on button "Search" at bounding box center [947, 54] width 16 height 27
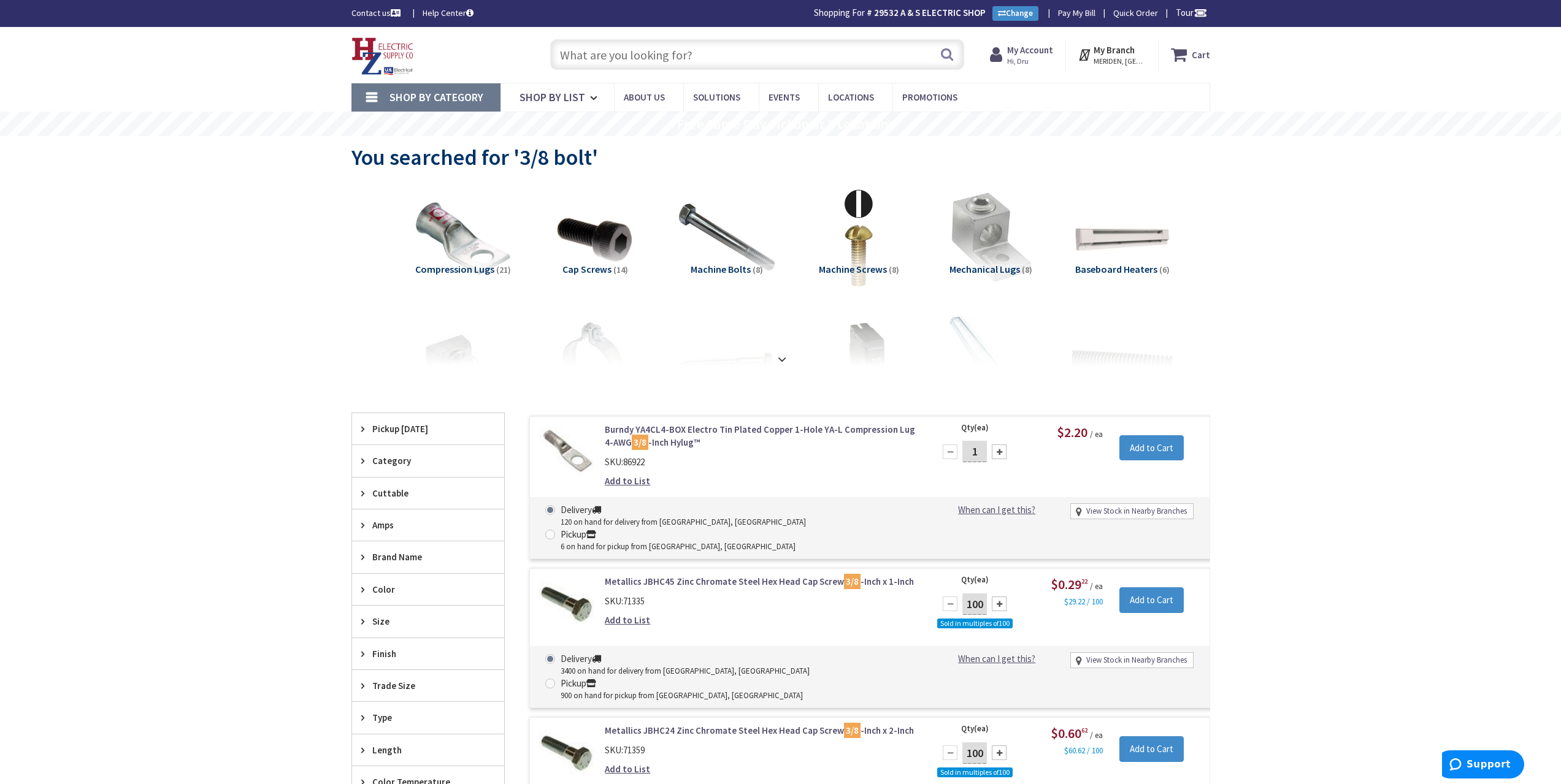
click at [596, 53] on input "text" at bounding box center [757, 54] width 414 height 30
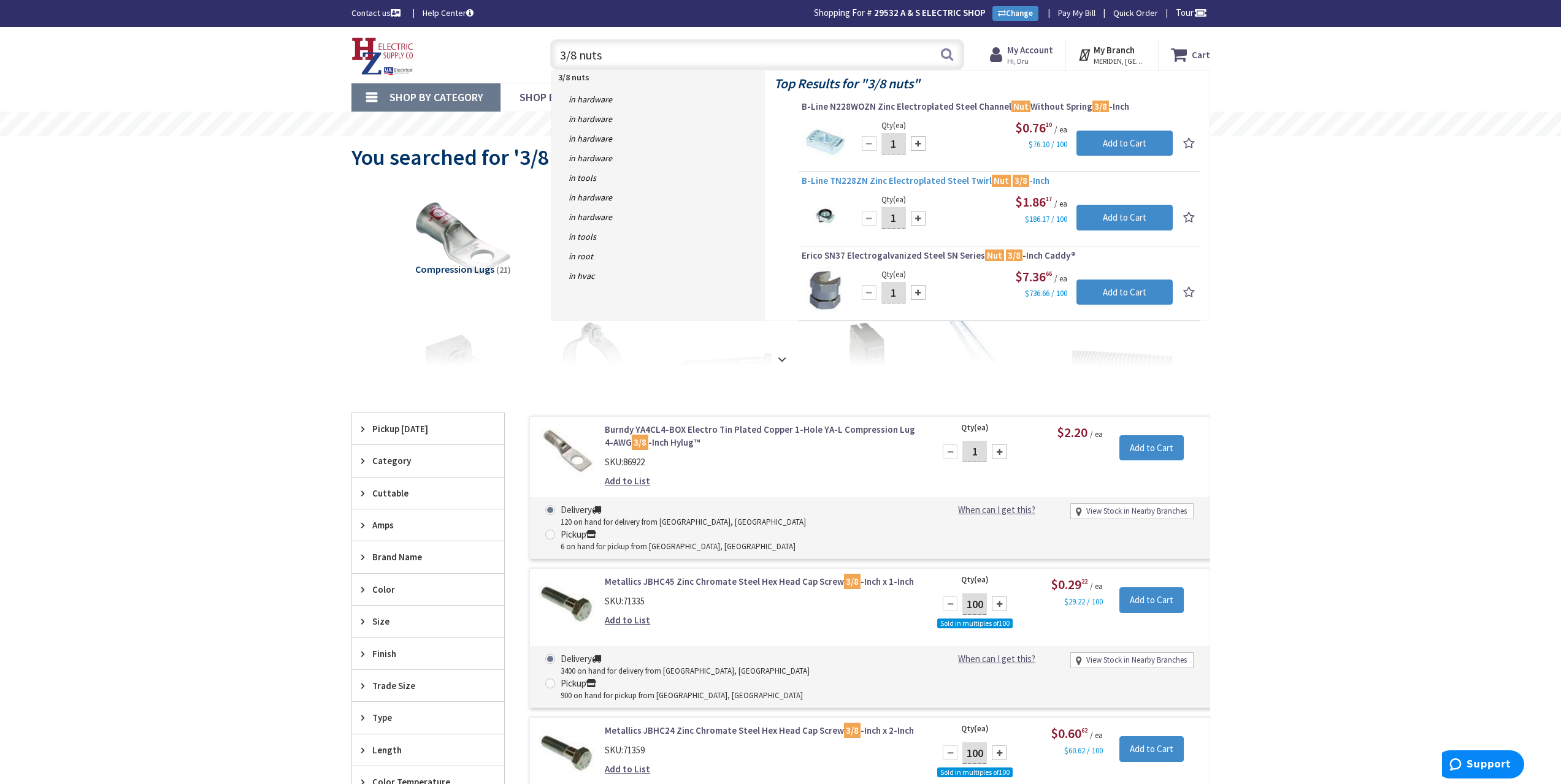
type input "3/8 nuts"
click at [917, 182] on span "B-Line TN228ZN Zinc Electroplated Steel Twirl Nut 3/8 -Inch" at bounding box center [999, 181] width 396 height 12
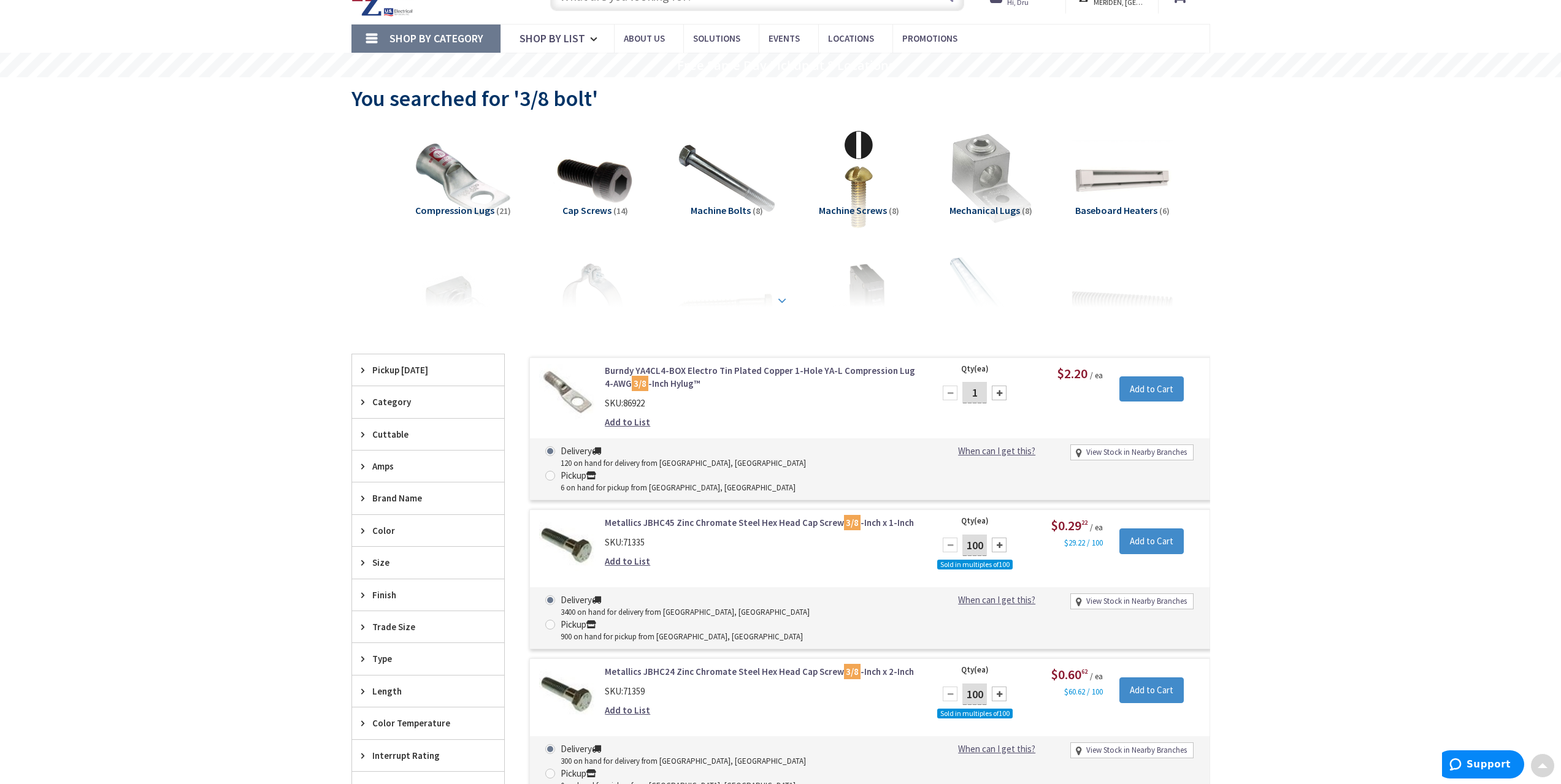
scroll to position [55, 0]
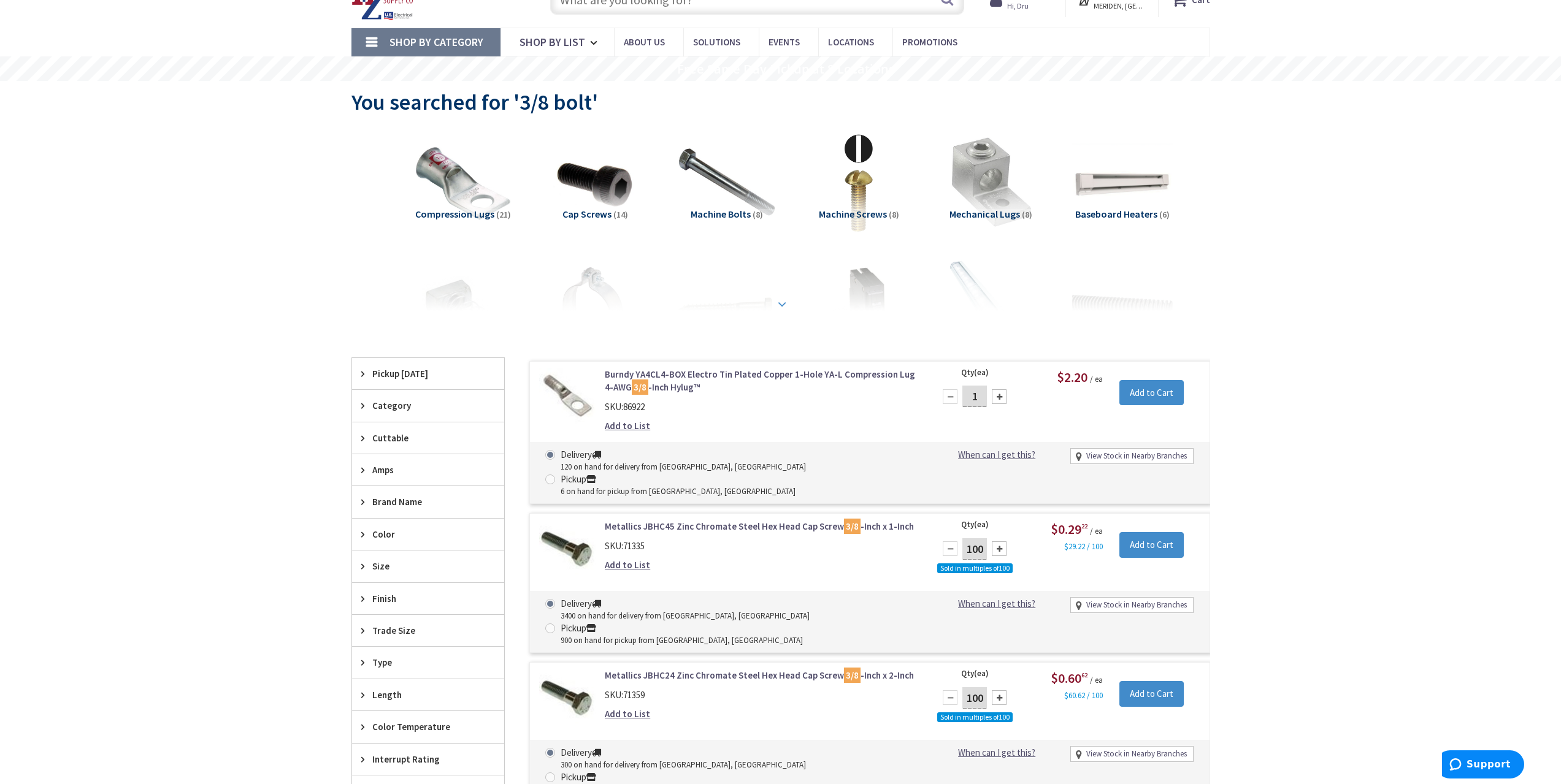
click at [780, 302] on strong at bounding box center [782, 304] width 15 height 13
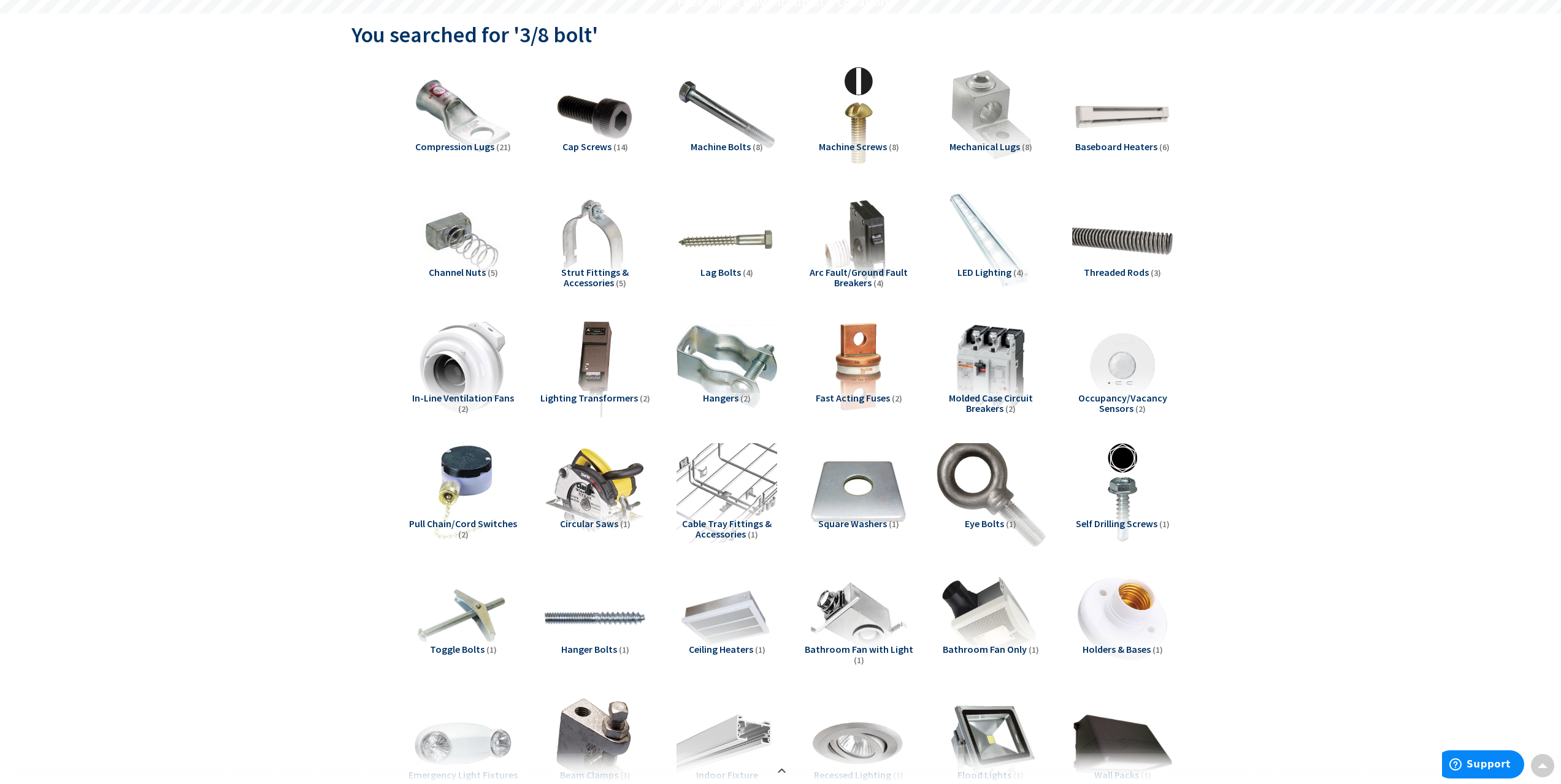
scroll to position [0, 0]
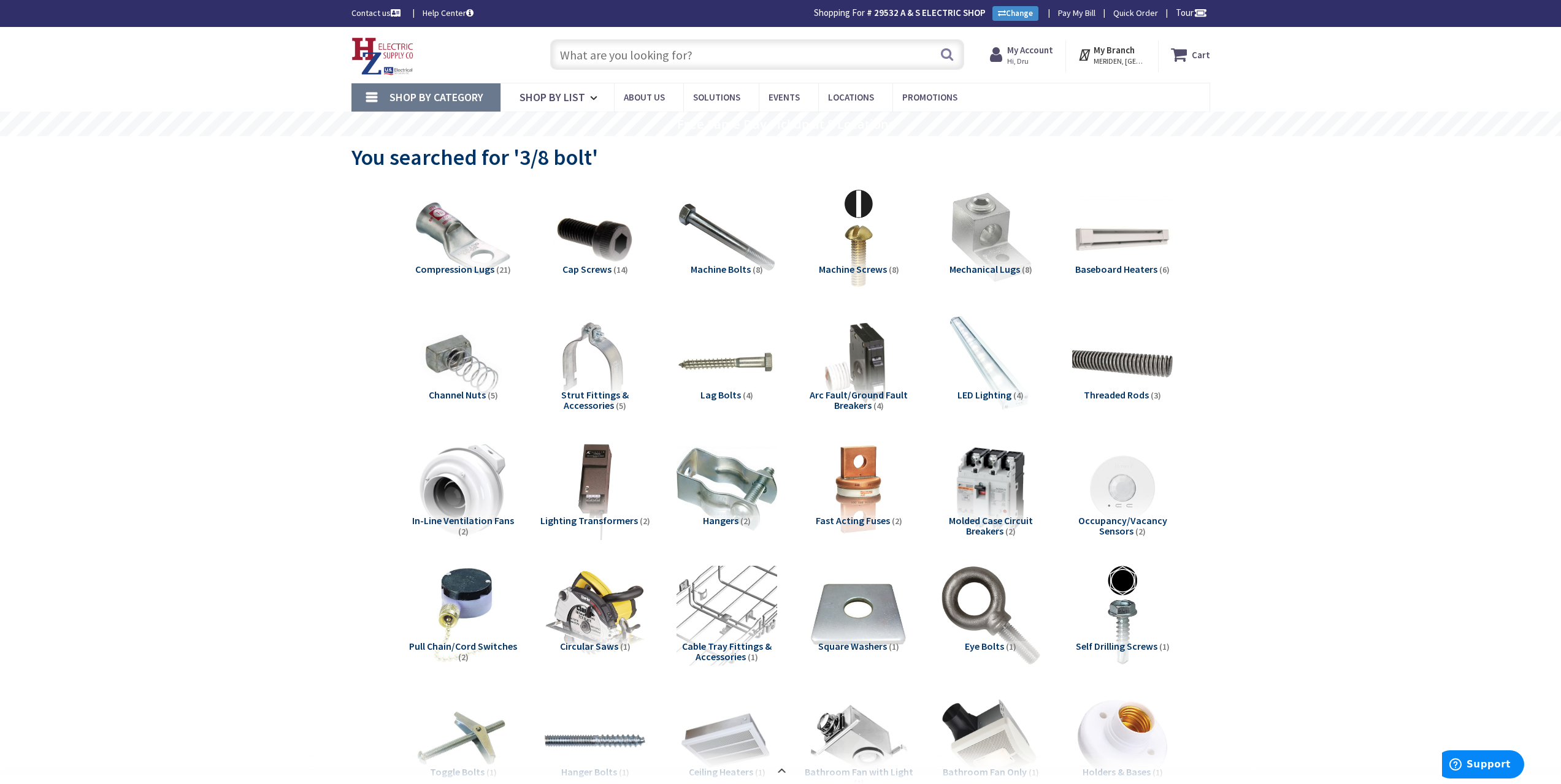
click at [741, 51] on input "text" at bounding box center [757, 54] width 414 height 30
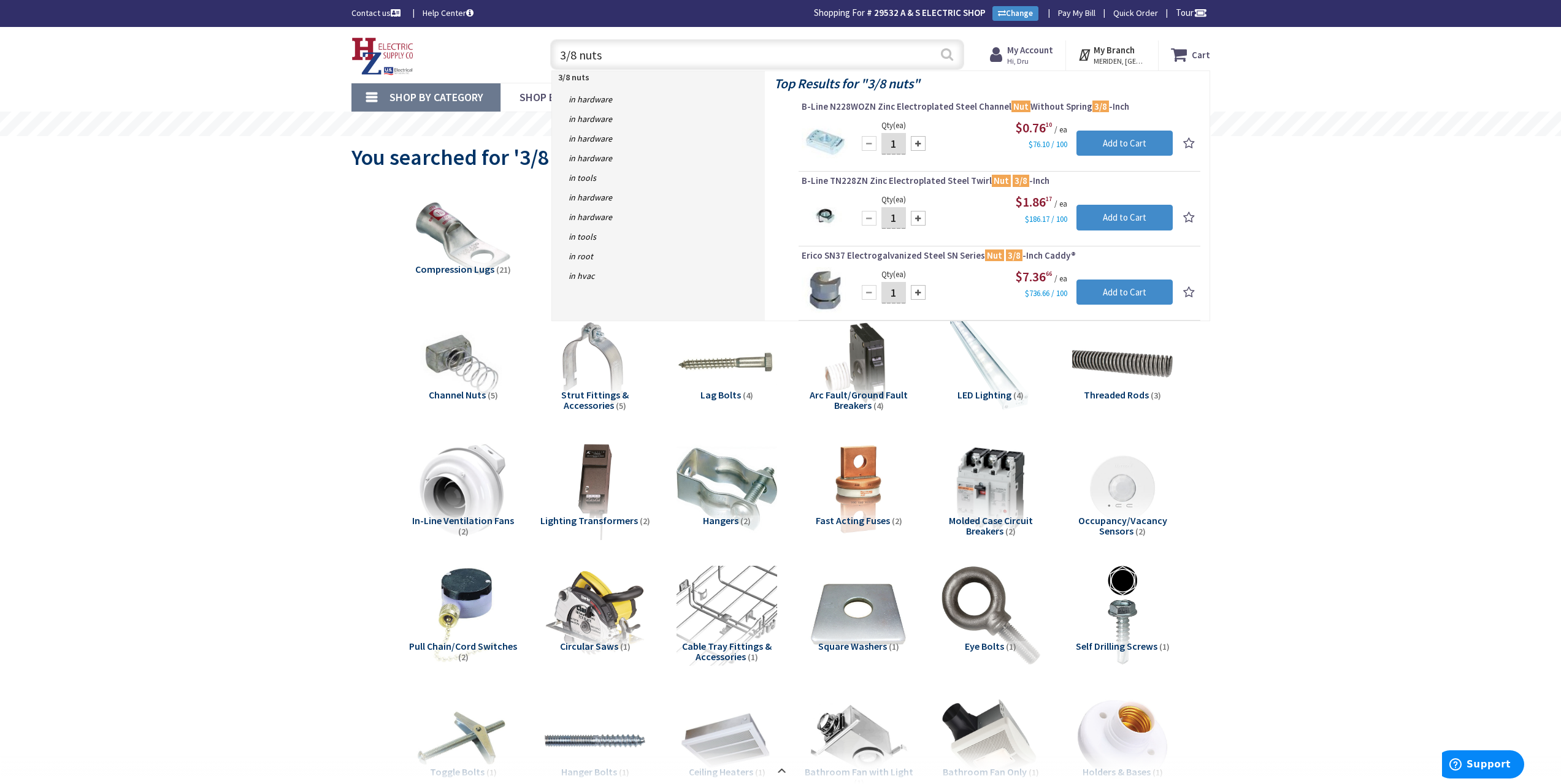
type input "3/8 nuts"
click at [944, 48] on button "Search" at bounding box center [947, 54] width 16 height 27
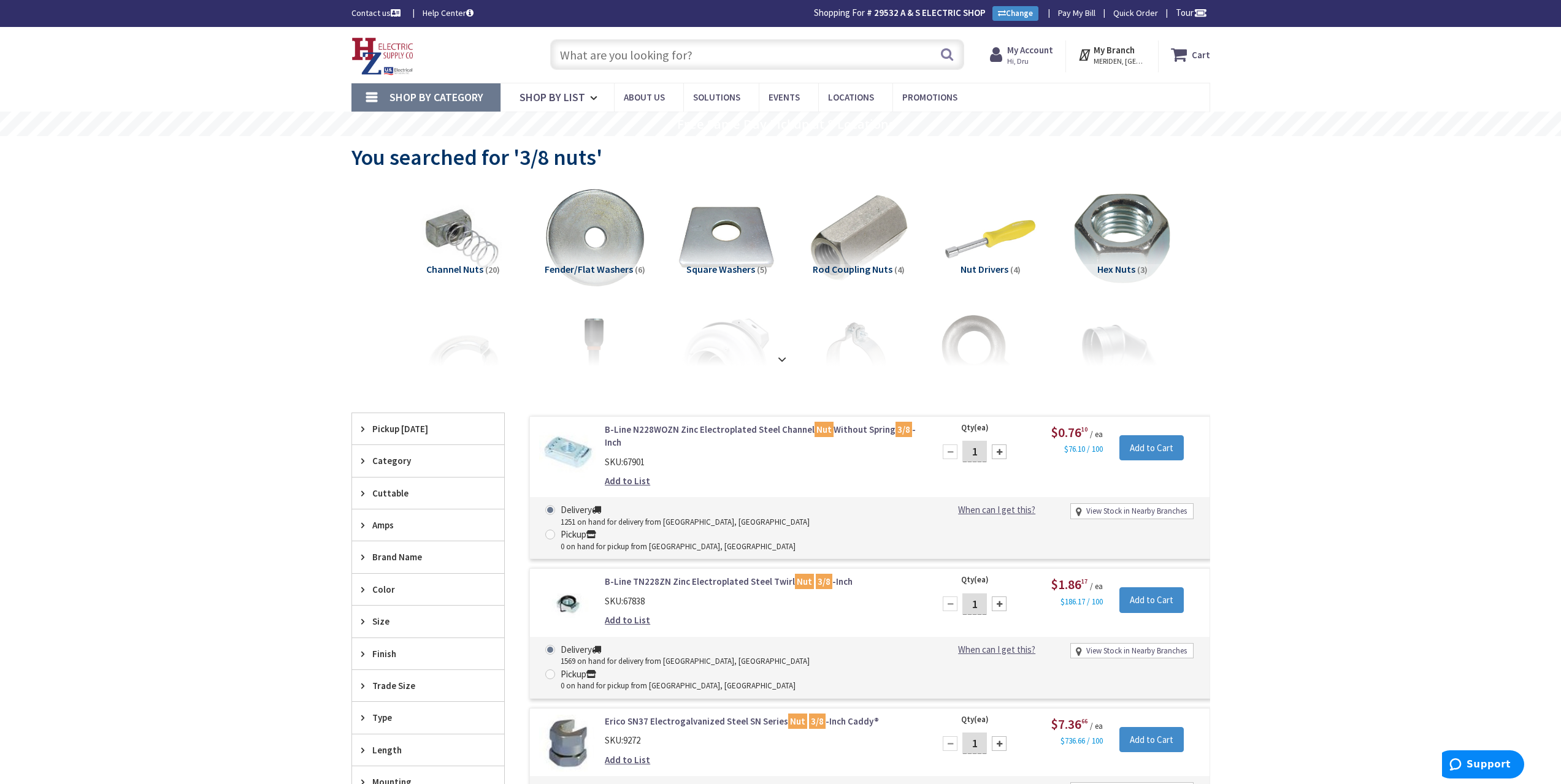
click at [723, 56] on input "text" at bounding box center [757, 54] width 414 height 30
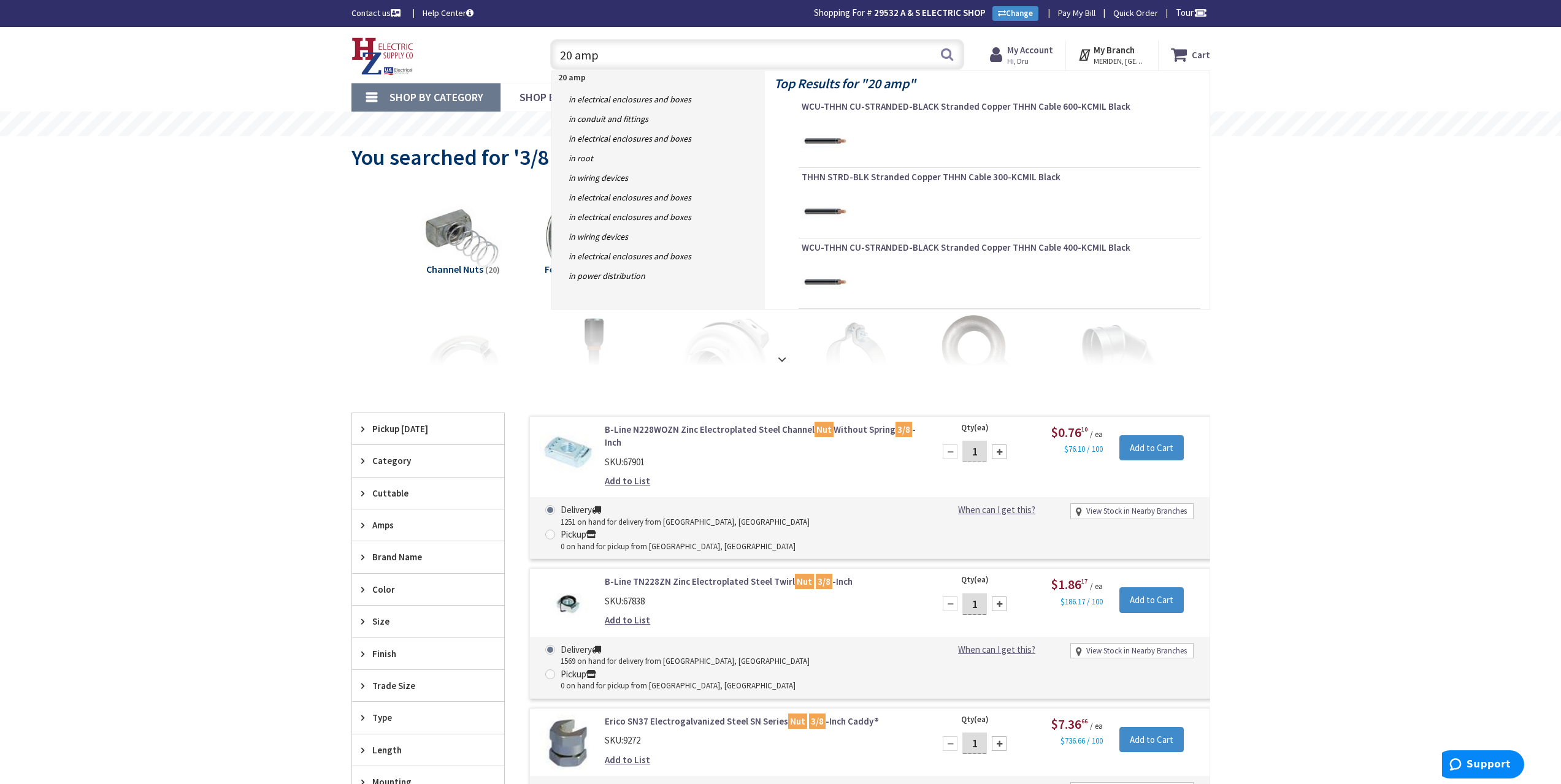
type input "20 amp"
